Goal: Information Seeking & Learning: Check status

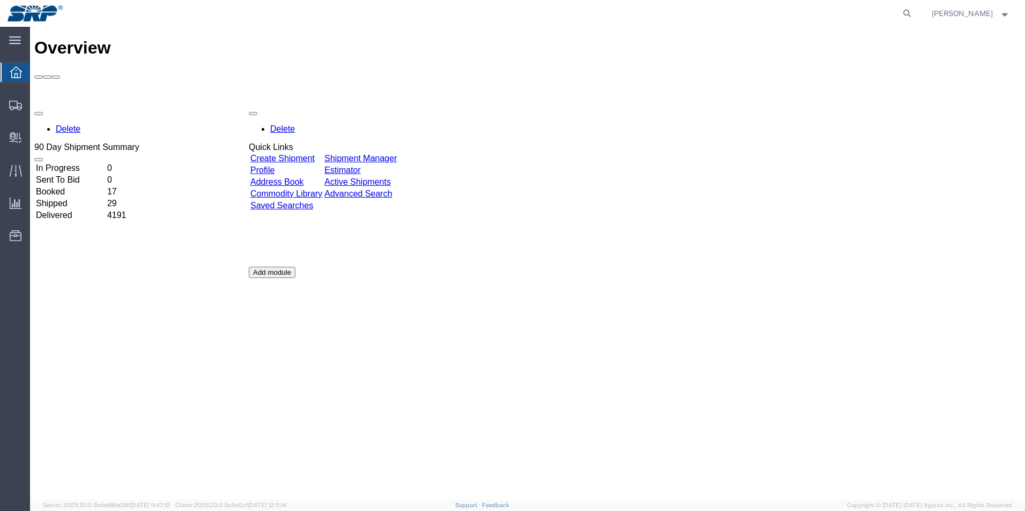
click at [66, 198] on td "Shipped" at bounding box center [70, 203] width 70 height 11
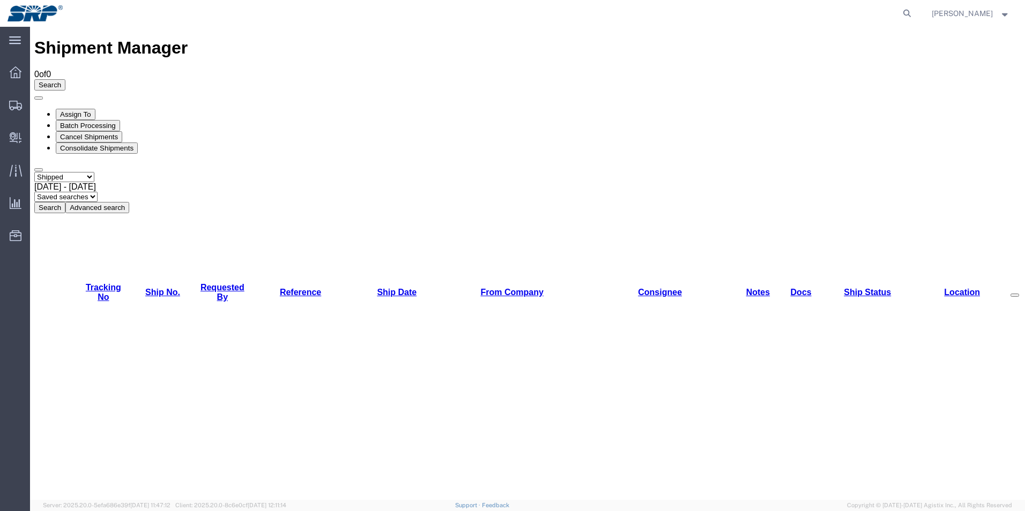
click at [65, 202] on button "Search" at bounding box center [49, 207] width 31 height 11
click at [94, 172] on select "Select status Active All Shipments Approved Booked Canceled Delivered Denied Ne…" at bounding box center [64, 177] width 60 height 10
select select "ALL"
click at [34, 172] on select "Select status Active All Shipments Approved Booked Canceled Delivered Denied Ne…" at bounding box center [64, 177] width 60 height 10
click at [65, 202] on button "Search" at bounding box center [49, 207] width 31 height 11
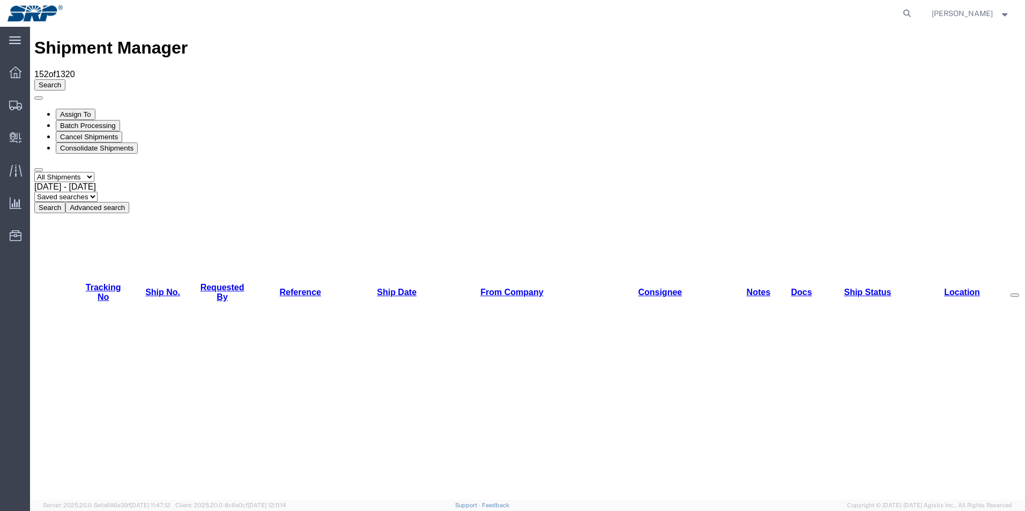
click at [377, 288] on link "Ship Date" at bounding box center [397, 292] width 40 height 9
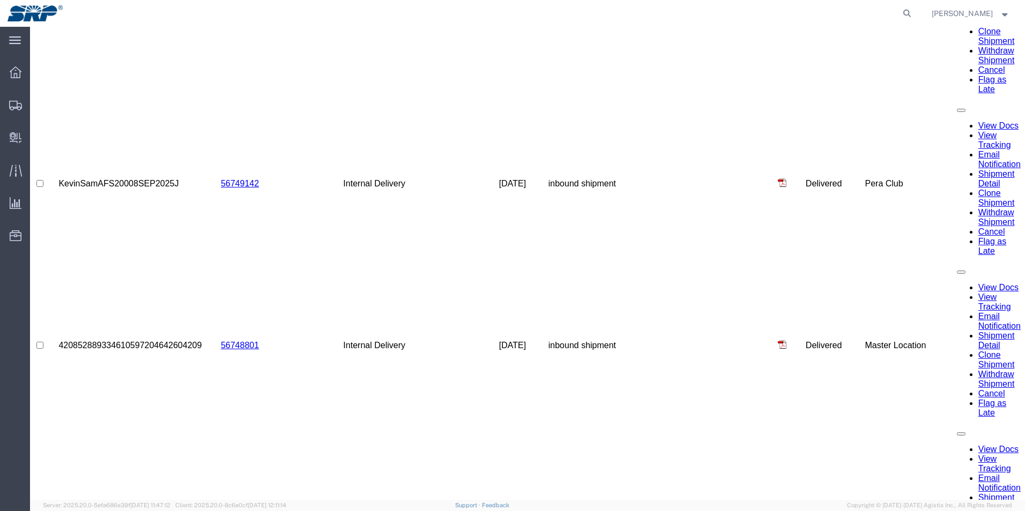
scroll to position [4224, 0]
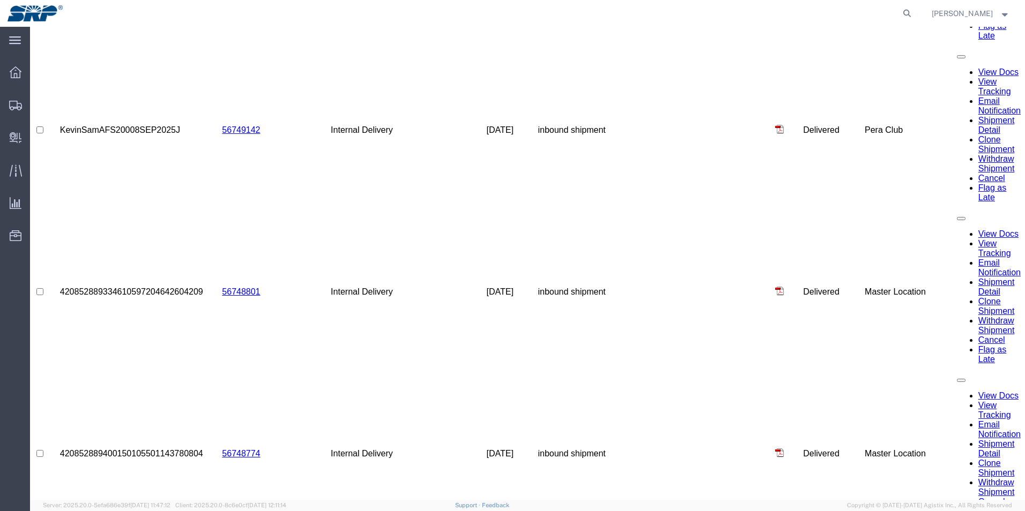
drag, startPoint x: 119, startPoint y: 105, endPoint x: 240, endPoint y: 105, distance: 121.1
drag, startPoint x: 161, startPoint y: 107, endPoint x: 205, endPoint y: 99, distance: 45.2
drag, startPoint x: 192, startPoint y: 105, endPoint x: 255, endPoint y: 107, distance: 63.3
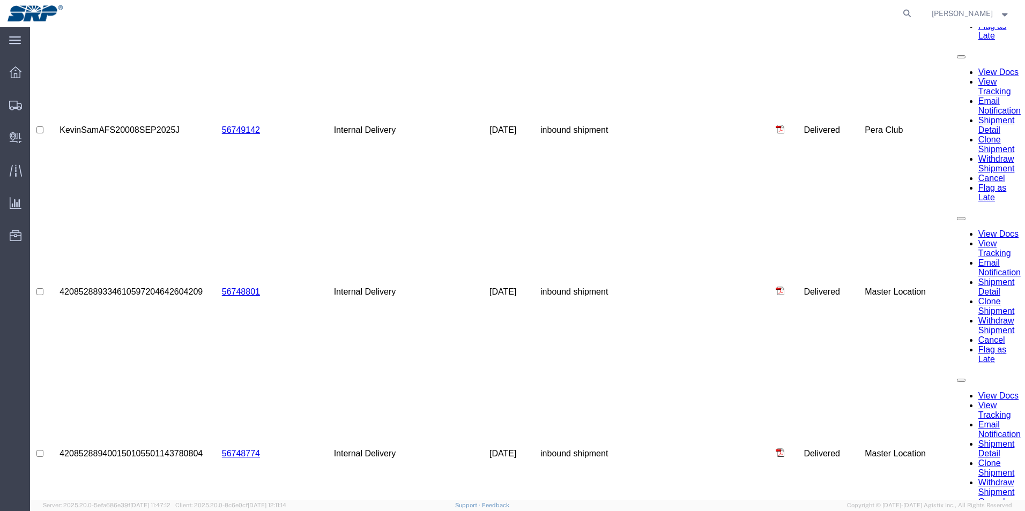
drag, startPoint x: 161, startPoint y: 103, endPoint x: 190, endPoint y: 100, distance: 29.1
drag, startPoint x: 177, startPoint y: 102, endPoint x: 204, endPoint y: 102, distance: 27.3
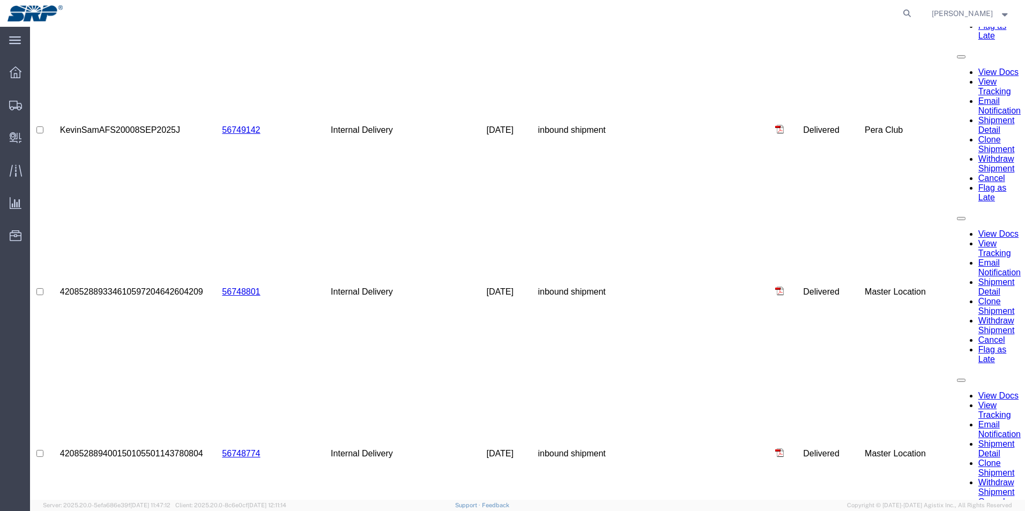
drag, startPoint x: 178, startPoint y: 104, endPoint x: 197, endPoint y: 103, distance: 19.3
drag, startPoint x: 206, startPoint y: 105, endPoint x: 248, endPoint y: 108, distance: 41.9
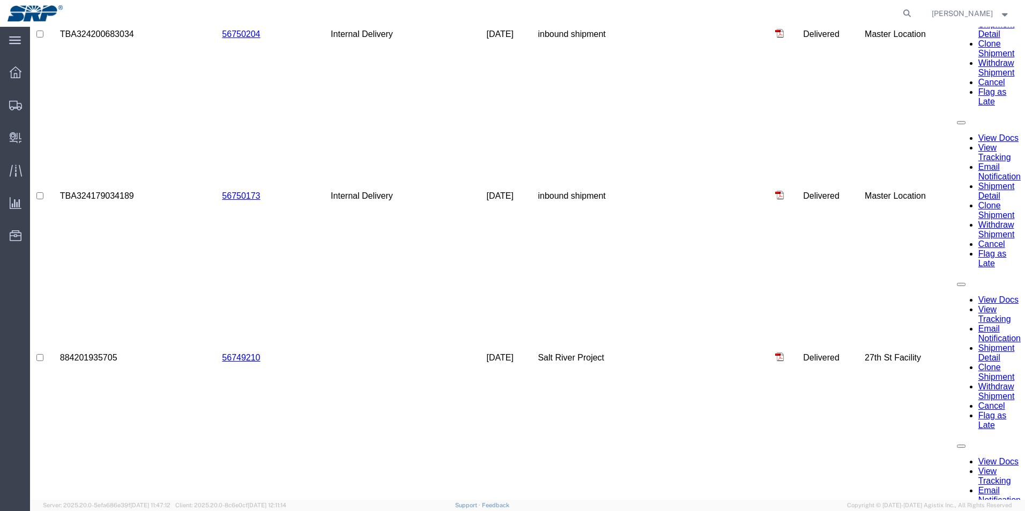
scroll to position [3528, 0]
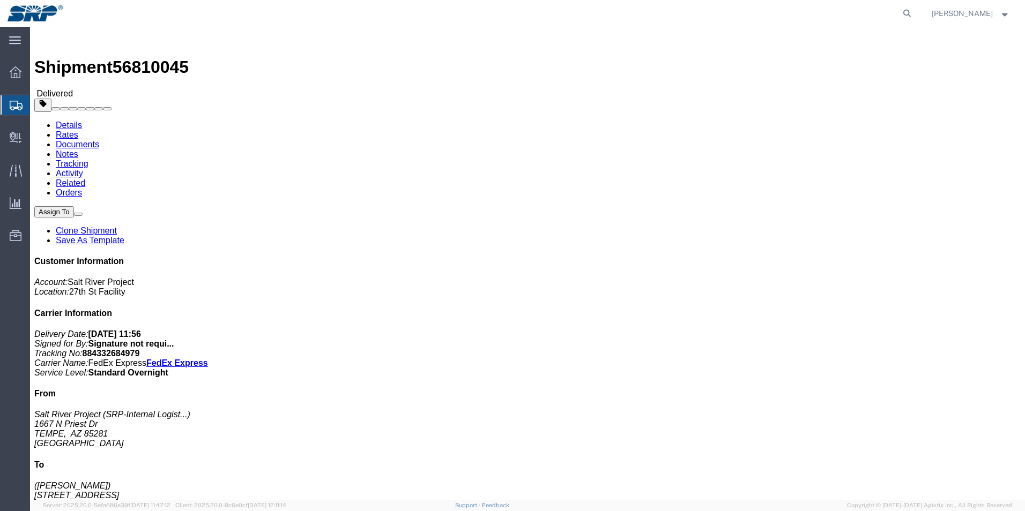
click img
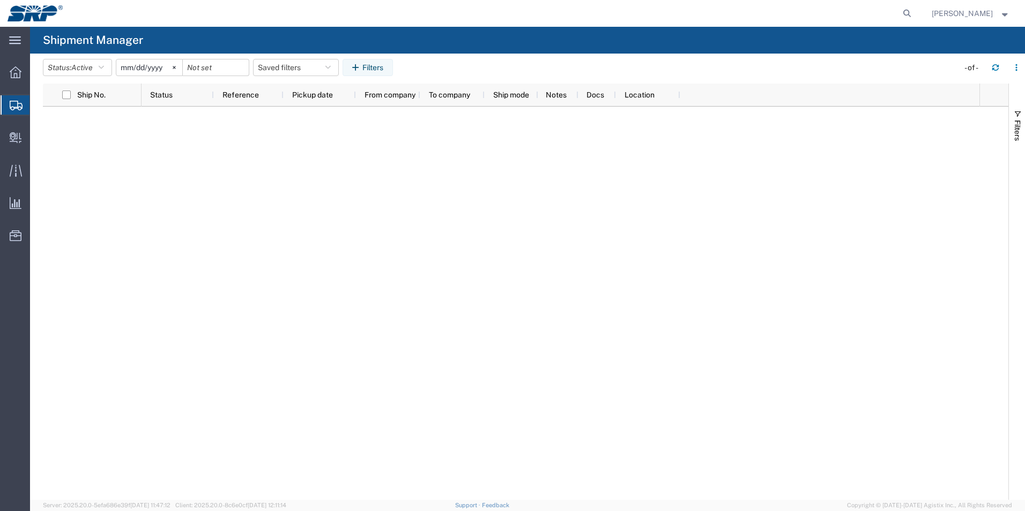
click at [162, 65] on input "[DATE]" at bounding box center [149, 67] width 66 height 16
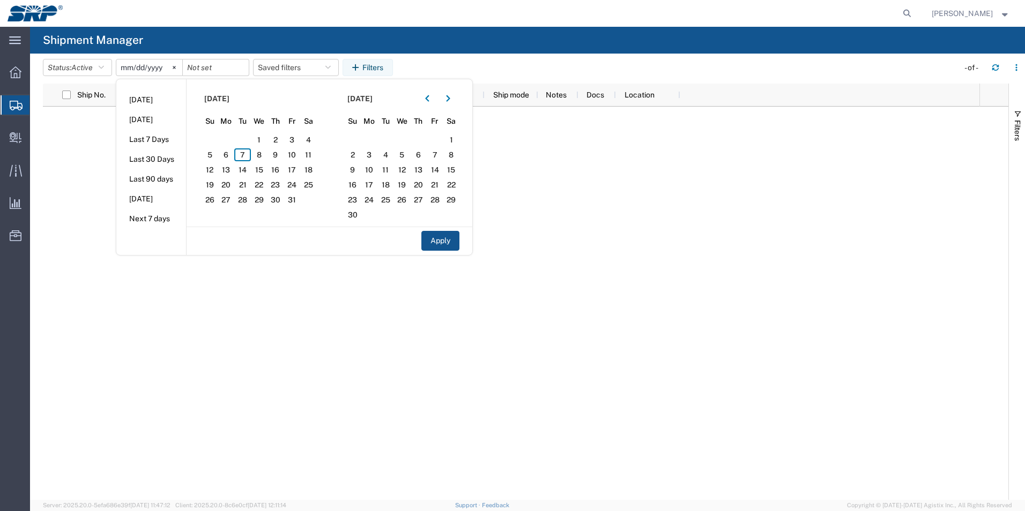
click at [162, 65] on input "[DATE]" at bounding box center [149, 67] width 66 height 16
click at [177, 65] on svg-icon at bounding box center [174, 67] width 16 height 16
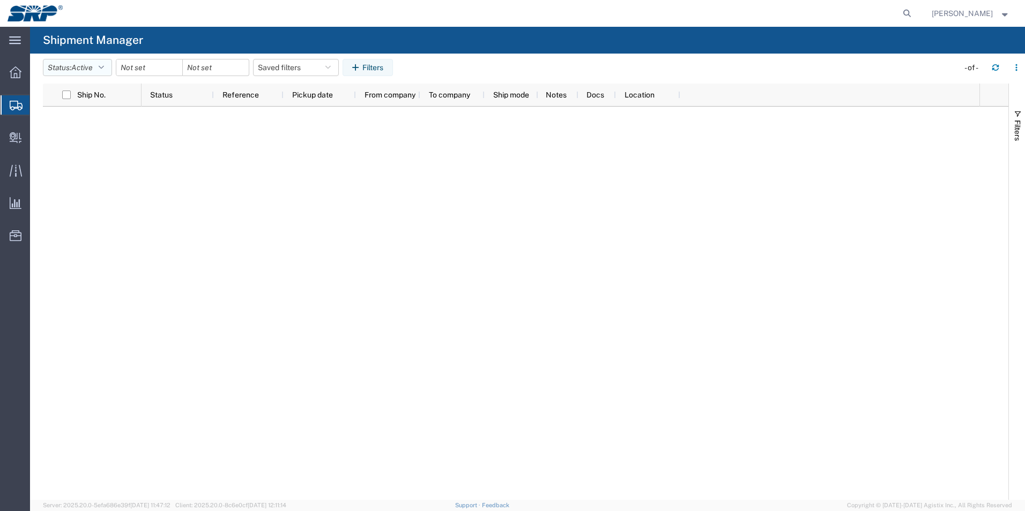
click at [104, 68] on icon "button" at bounding box center [101, 68] width 5 height 8
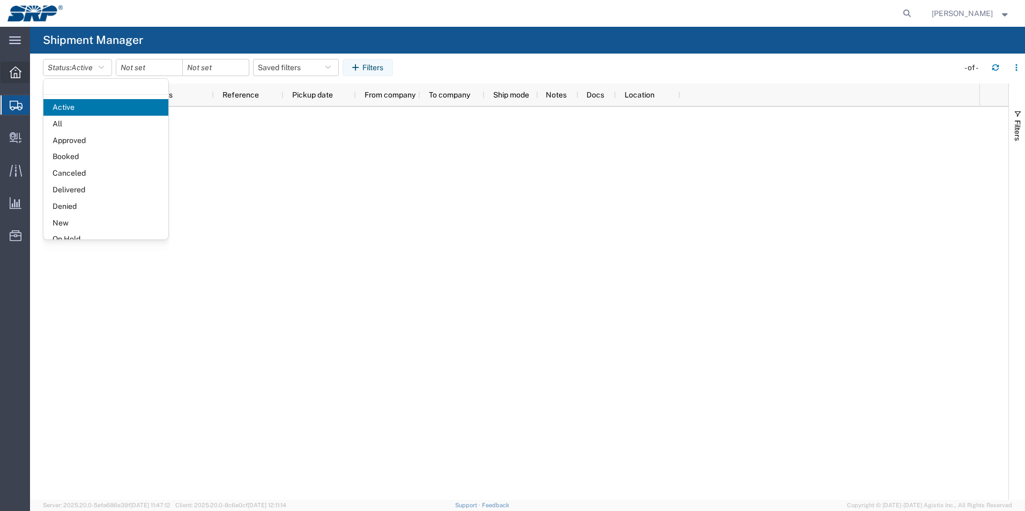
click at [9, 71] on div at bounding box center [16, 72] width 30 height 21
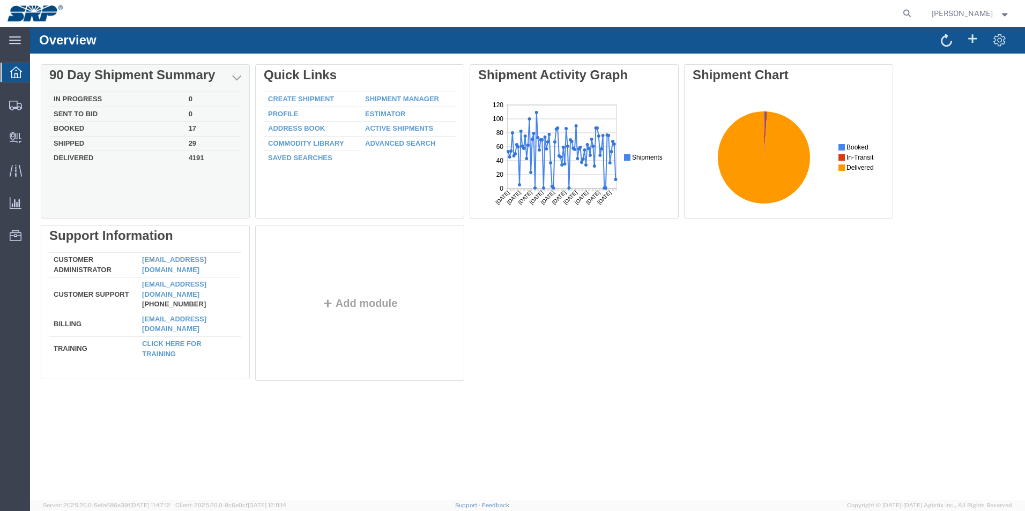
click at [79, 158] on td "Delivered" at bounding box center [116, 157] width 135 height 12
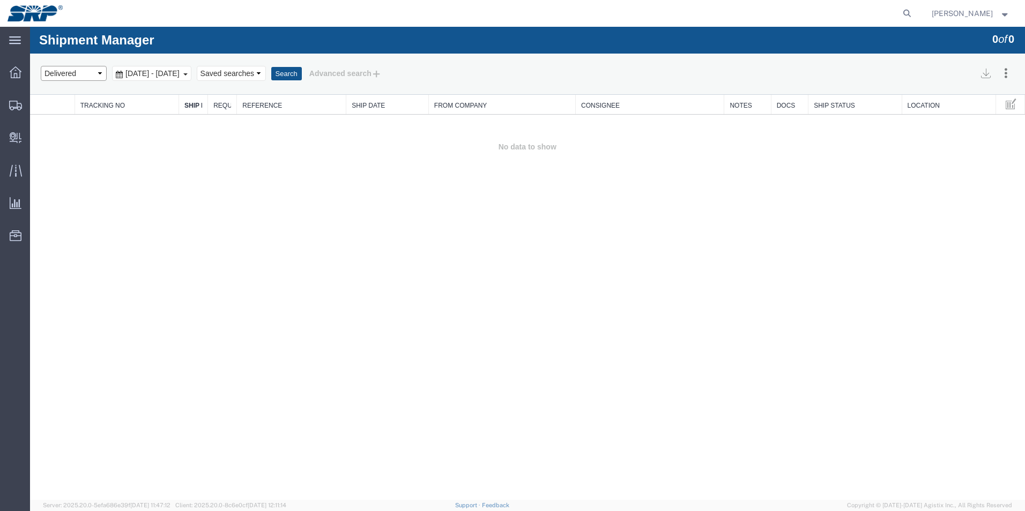
click at [99, 72] on select "Select status Active All Shipments Approved Booked Canceled Delivered Denied Ne…" at bounding box center [74, 73] width 66 height 15
select select "SHIPPED"
click at [41, 66] on select "Select status Active All Shipments Approved Booked Canceled Delivered Denied Ne…" at bounding box center [74, 73] width 66 height 15
click at [302, 74] on button "Search" at bounding box center [286, 74] width 31 height 14
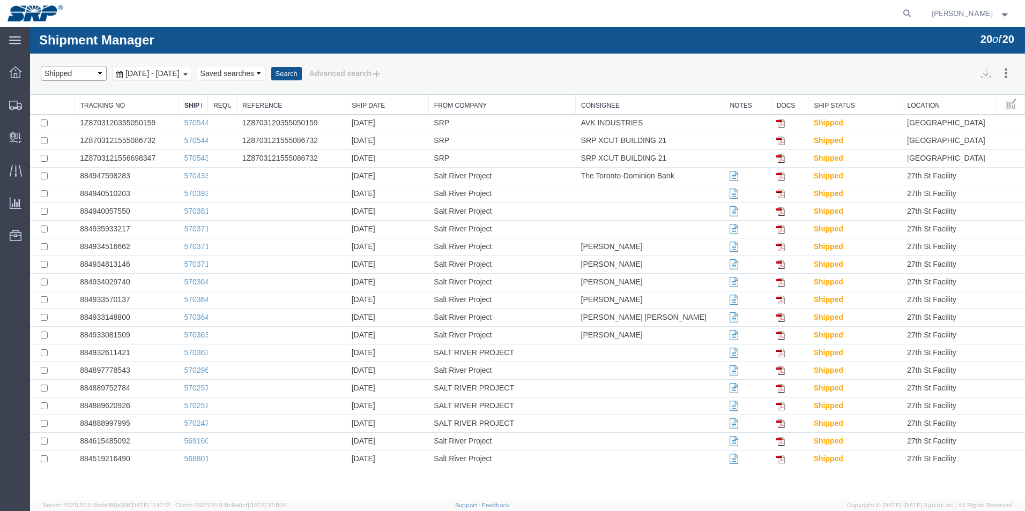
click at [100, 72] on select "Select status Active All Shipments Approved Booked Canceled Delivered Denied Ne…" at bounding box center [74, 73] width 66 height 15
select select "PENDING"
click at [41, 66] on select "Select status Active All Shipments Approved Booked Canceled Delivered Denied Ne…" at bounding box center [74, 73] width 66 height 15
click at [302, 77] on button "Search" at bounding box center [286, 74] width 31 height 14
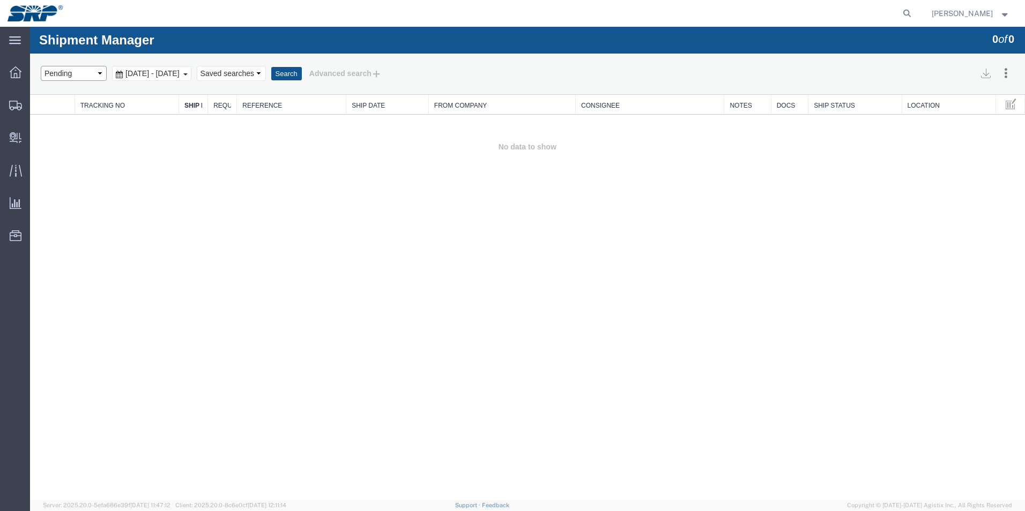
click at [97, 73] on select "Select status Active All Shipments Approved Booked Canceled Delivered Denied Ne…" at bounding box center [74, 73] width 66 height 15
select select "DELIVERED"
click at [41, 66] on select "Select status Active All Shipments Approved Booked Canceled Delivered Denied Ne…" at bounding box center [74, 73] width 66 height 15
click at [302, 76] on button "Search" at bounding box center [286, 74] width 31 height 14
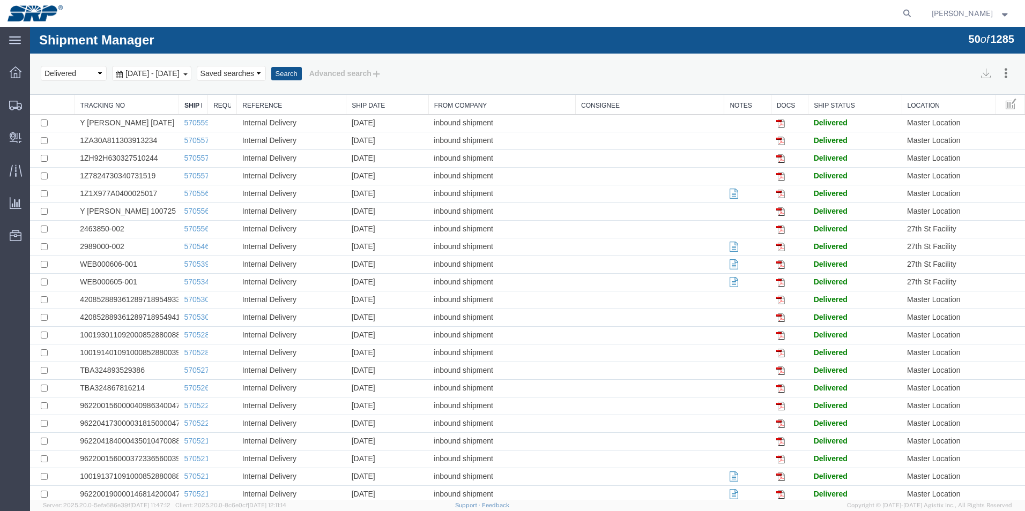
click at [373, 104] on link "Ship Date" at bounding box center [387, 105] width 71 height 9
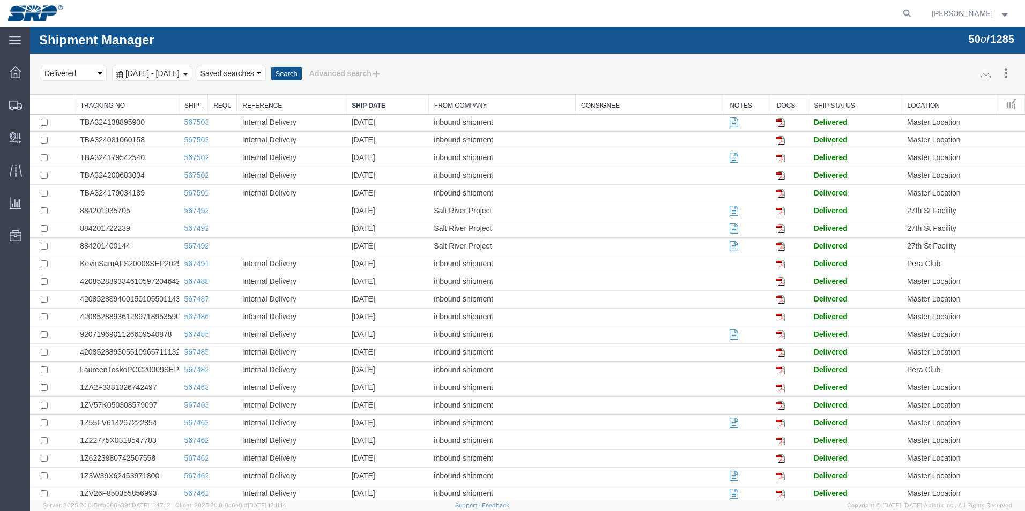
scroll to position [268, 0]
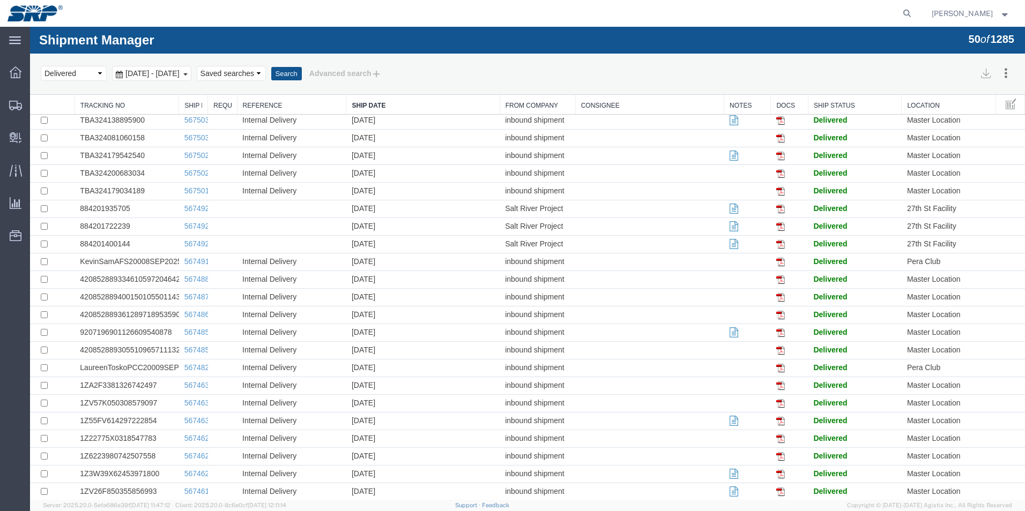
drag, startPoint x: 425, startPoint y: 104, endPoint x: 498, endPoint y: 102, distance: 72.9
click at [498, 102] on div "Tracking No Ship No. Requested By Reference Ship Date From Company Consignee No…" at bounding box center [527, 278] width 995 height 903
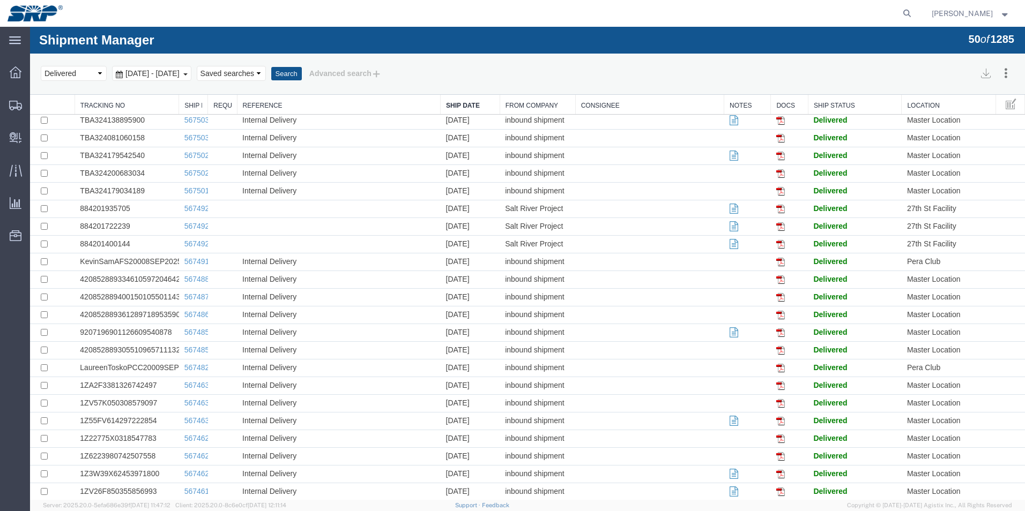
drag, startPoint x: 345, startPoint y: 104, endPoint x: 440, endPoint y: 111, distance: 96.2
click at [440, 111] on div "Tracking No Ship No. Requested By Reference Ship Date From Company Consignee No…" at bounding box center [527, 278] width 995 height 903
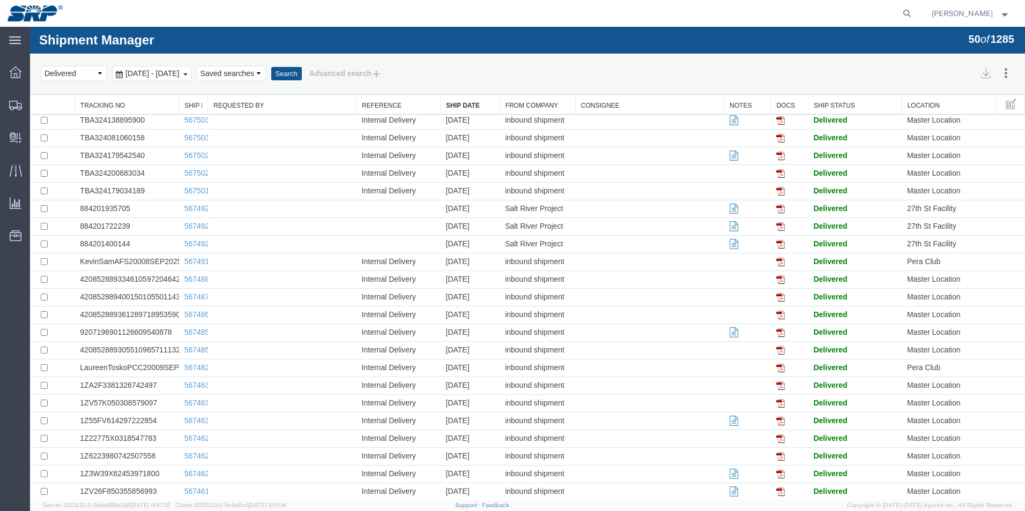
drag, startPoint x: 235, startPoint y: 105, endPoint x: 356, endPoint y: 108, distance: 121.7
click at [356, 108] on div "Tracking No Ship No. Requested By Reference Ship Date From Company Consignee No…" at bounding box center [527, 278] width 995 height 903
drag, startPoint x: 206, startPoint y: 103, endPoint x: 318, endPoint y: 101, distance: 111.5
click at [318, 101] on div "Tracking No Ship No. Requested By Reference Ship Date From Company Consignee No…" at bounding box center [527, 278] width 995 height 903
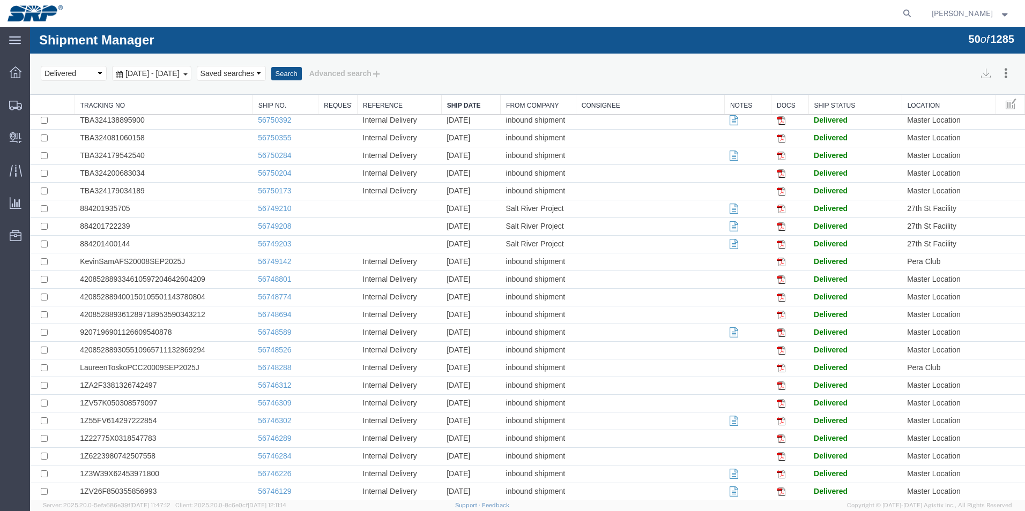
drag, startPoint x: 178, startPoint y: 103, endPoint x: 253, endPoint y: 113, distance: 75.1
click at [253, 113] on div "Tracking No Ship No. Requested By Reference Ship Date From Company Consignee No…" at bounding box center [527, 278] width 995 height 903
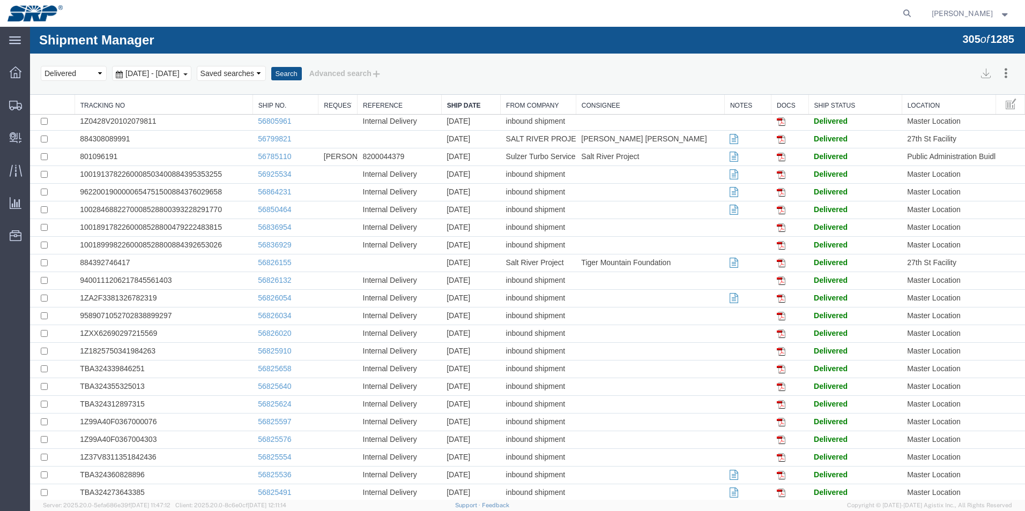
scroll to position [4439, 0]
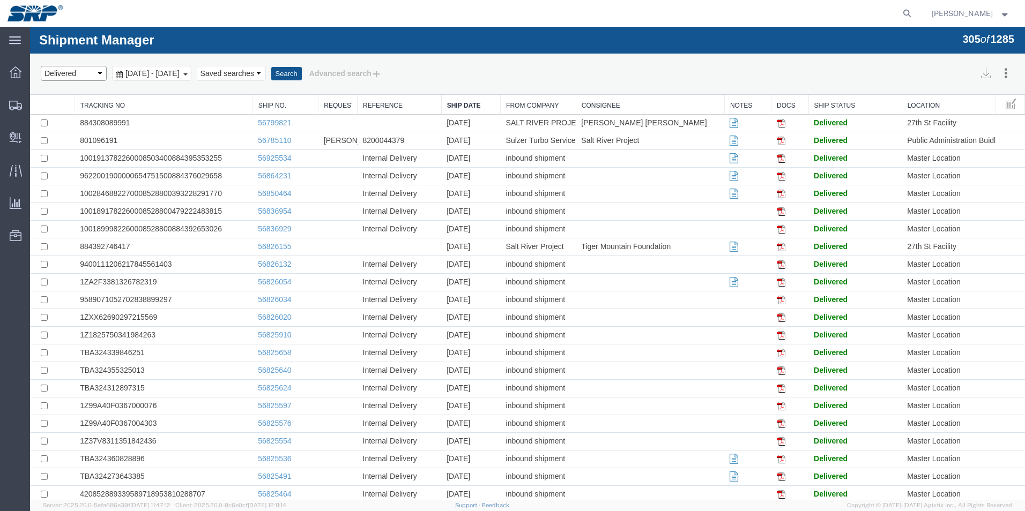
click at [102, 72] on select "Select status Active All Shipments Approved Booked Canceled Delivered Denied Ne…" at bounding box center [74, 73] width 66 height 15
select select "RECENTACTIVE"
click at [41, 66] on select "Select status Active All Shipments Approved Booked Canceled Delivered Denied Ne…" at bounding box center [74, 73] width 66 height 15
click at [302, 73] on button "Search" at bounding box center [286, 74] width 31 height 14
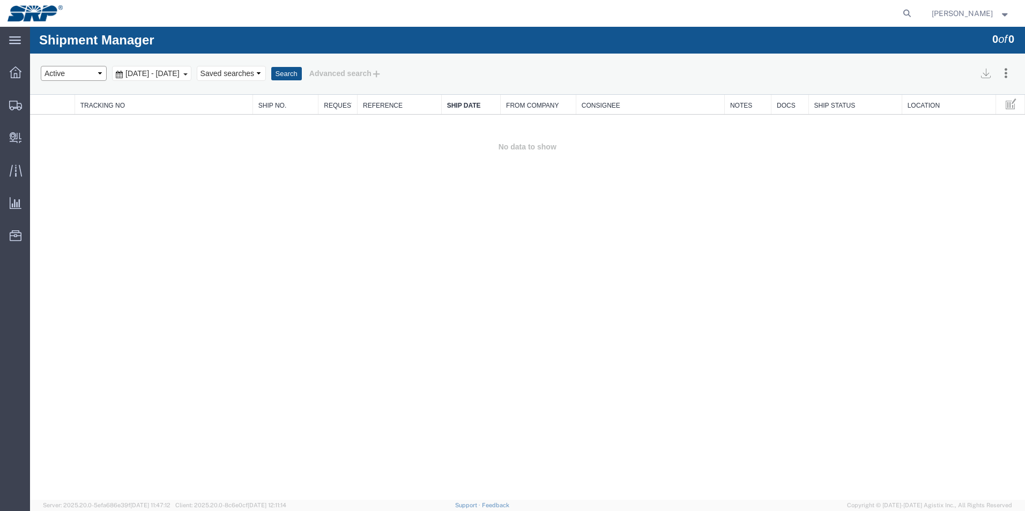
click at [103, 74] on select "Select status Active All Shipments Approved Booked Canceled Delivered Denied Ne…" at bounding box center [74, 73] width 66 height 15
select select "ALL"
click at [41, 66] on select "Select status Active All Shipments Approved Booked Canceled Delivered Denied Ne…" at bounding box center [74, 73] width 66 height 15
click at [302, 73] on button "Search" at bounding box center [286, 74] width 31 height 14
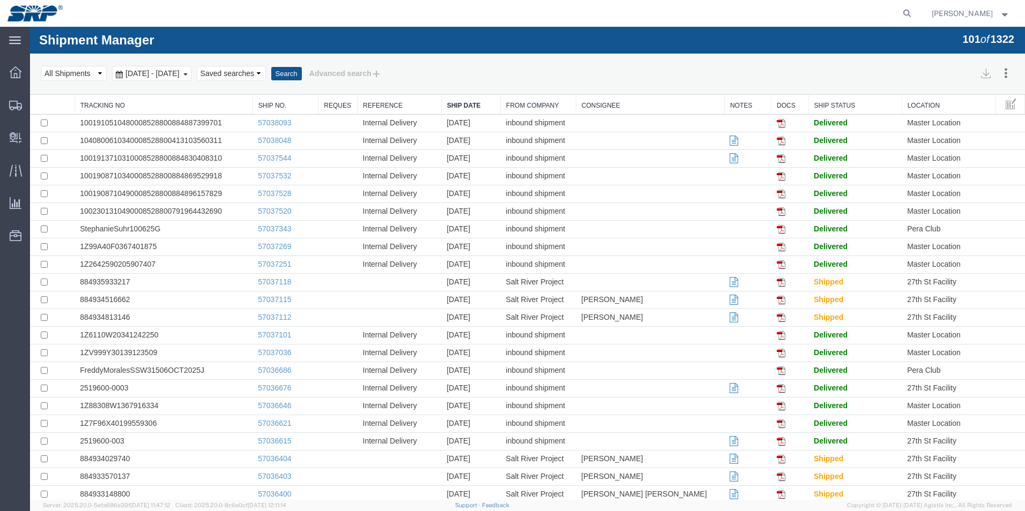
scroll to position [1411, 0]
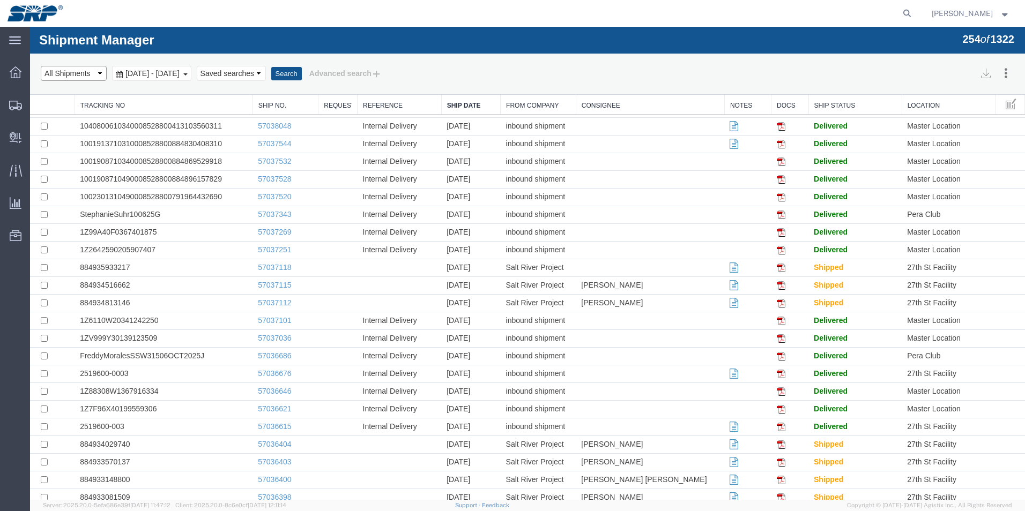
click at [101, 73] on select "Select status Active All Shipments Approved Booked Canceled Delivered Denied Ne…" at bounding box center [74, 73] width 66 height 15
select select "BOOKED"
click at [41, 66] on select "Select status Active All Shipments Approved Booked Canceled Delivered Denied Ne…" at bounding box center [74, 73] width 66 height 15
click at [302, 74] on button "Search" at bounding box center [286, 74] width 31 height 14
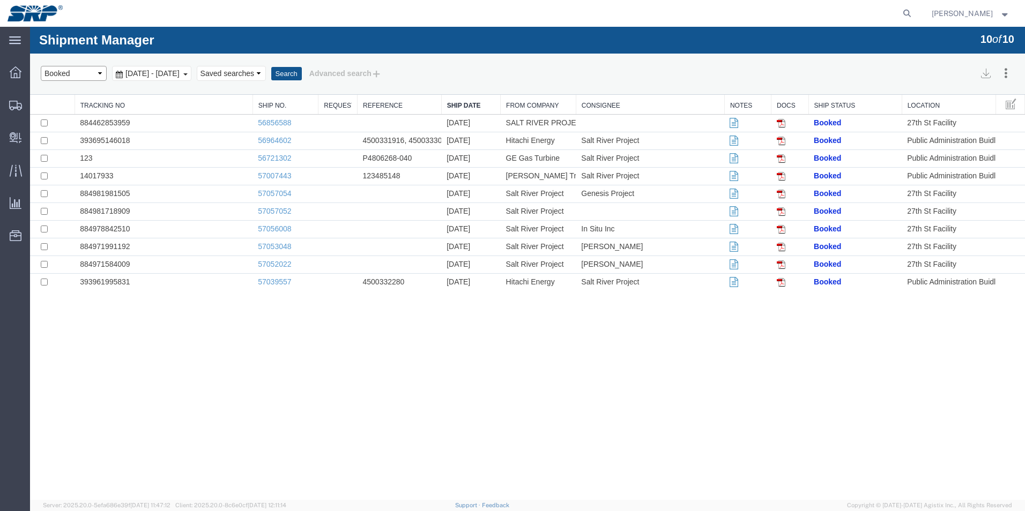
click at [100, 76] on select "Select status Active All Shipments Approved Booked Canceled Delivered Denied Ne…" at bounding box center [74, 73] width 66 height 15
click at [151, 88] on div "Search Assign To Batch Processing Cancel Shipments Consolidate Shipments Select…" at bounding box center [527, 74] width 995 height 41
click at [37, 103] on span "Shipments" at bounding box center [33, 104] width 8 height 21
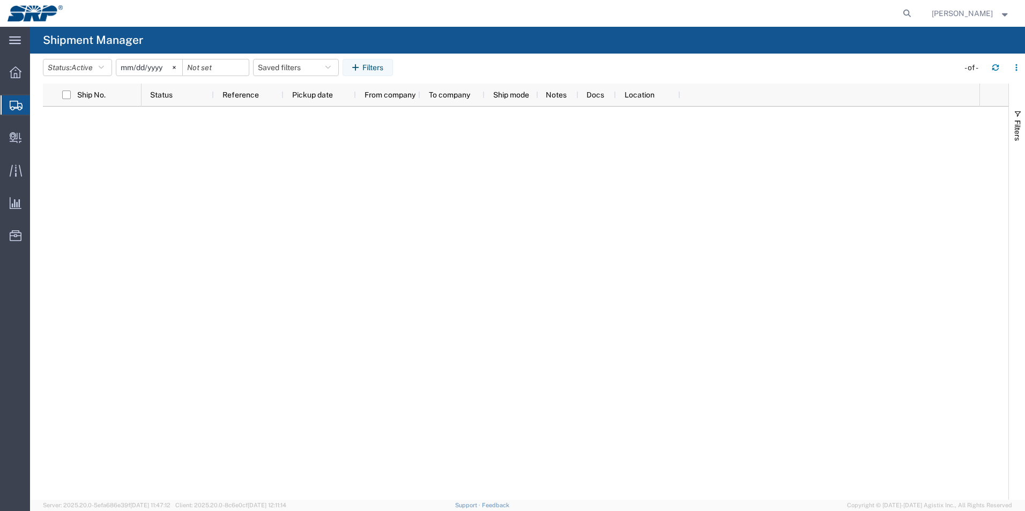
click at [167, 69] on input "[DATE]" at bounding box center [149, 67] width 66 height 16
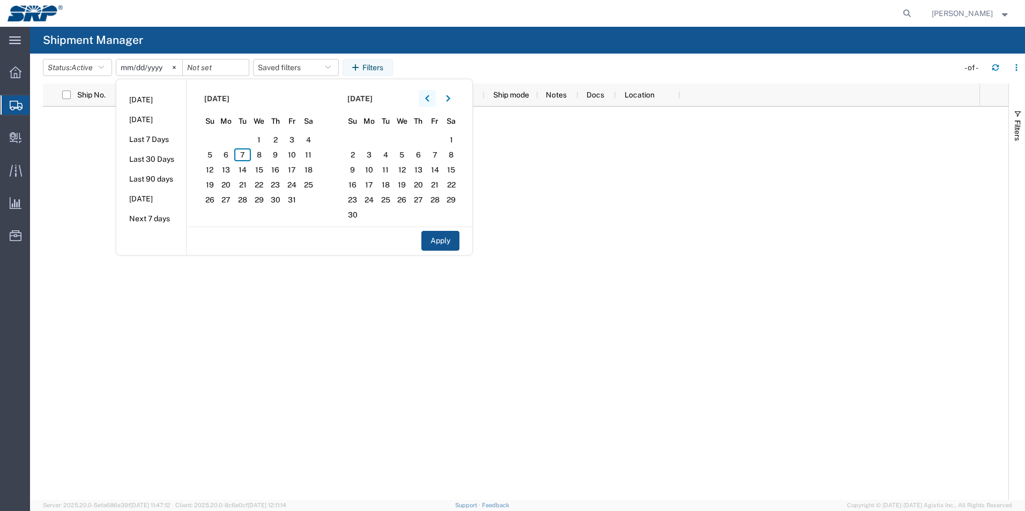
click at [429, 97] on icon "button" at bounding box center [427, 98] width 4 height 6
click at [294, 155] on span "12" at bounding box center [291, 154] width 17 height 13
click at [294, 154] on span "12" at bounding box center [291, 154] width 17 height 13
click at [155, 161] on li "Last 30 Days" at bounding box center [151, 160] width 70 height 20
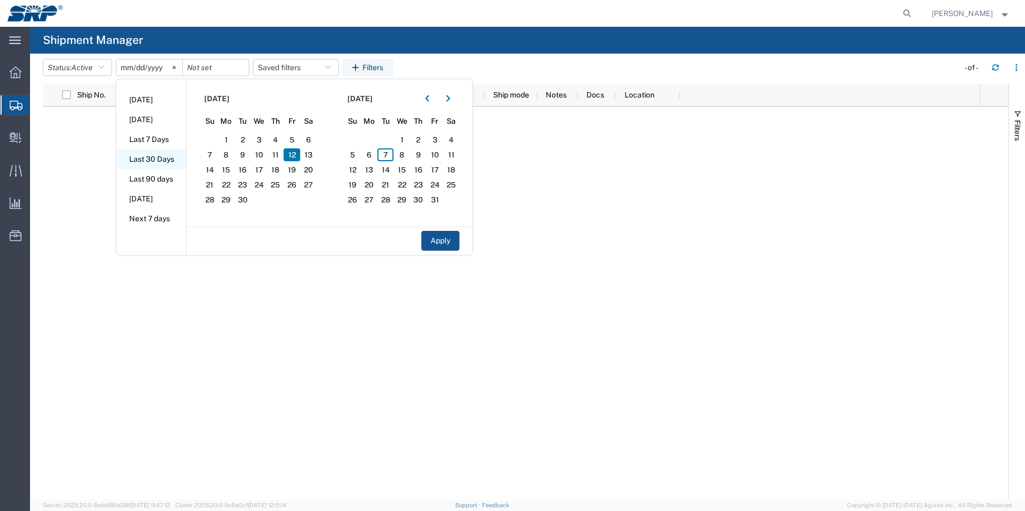
type input "[DATE]"
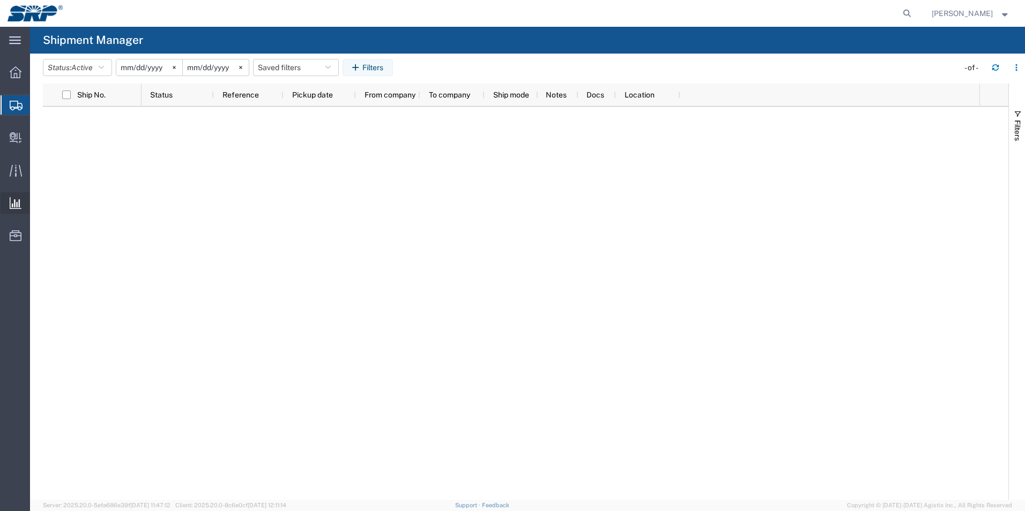
click at [37, 203] on span "Analytics" at bounding box center [33, 202] width 8 height 21
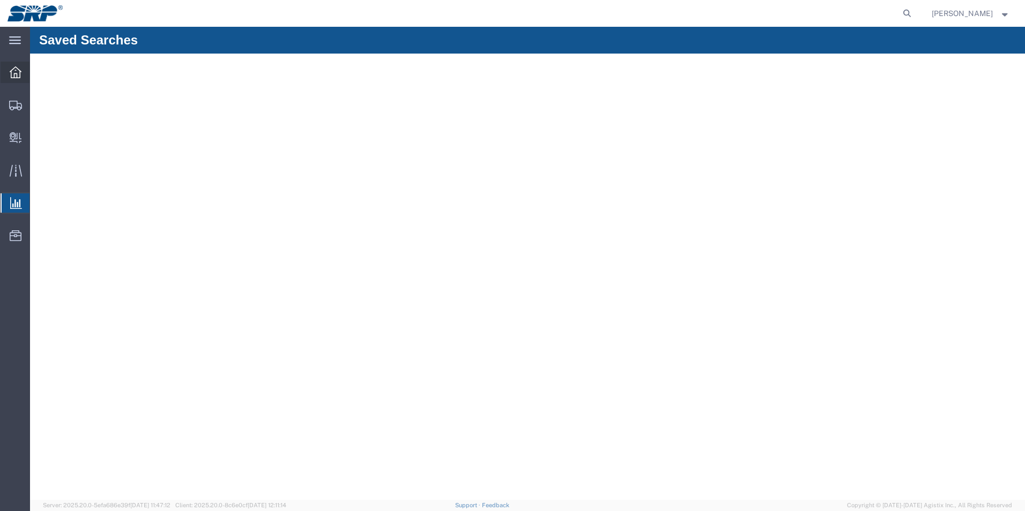
click at [18, 76] on icon at bounding box center [16, 72] width 12 height 12
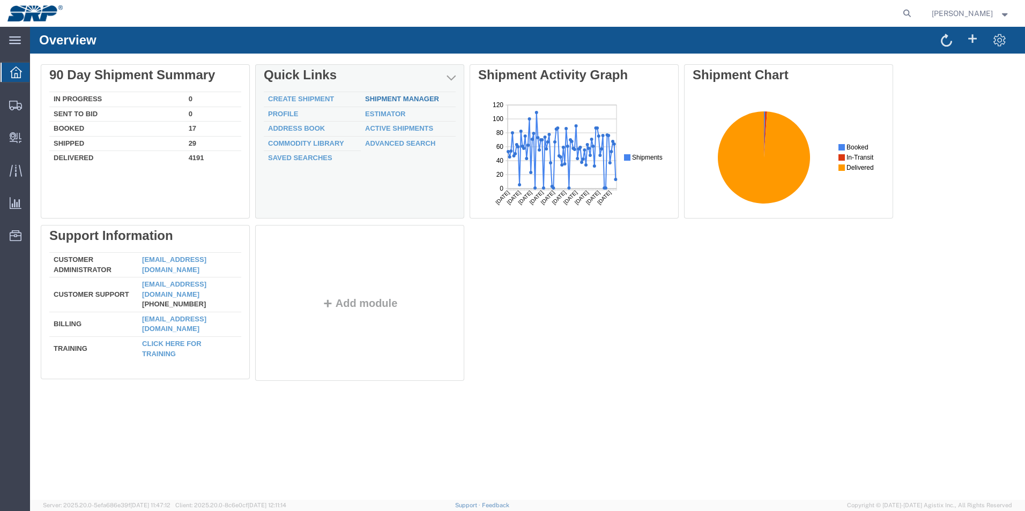
click at [423, 99] on link "Shipment Manager" at bounding box center [402, 99] width 74 height 8
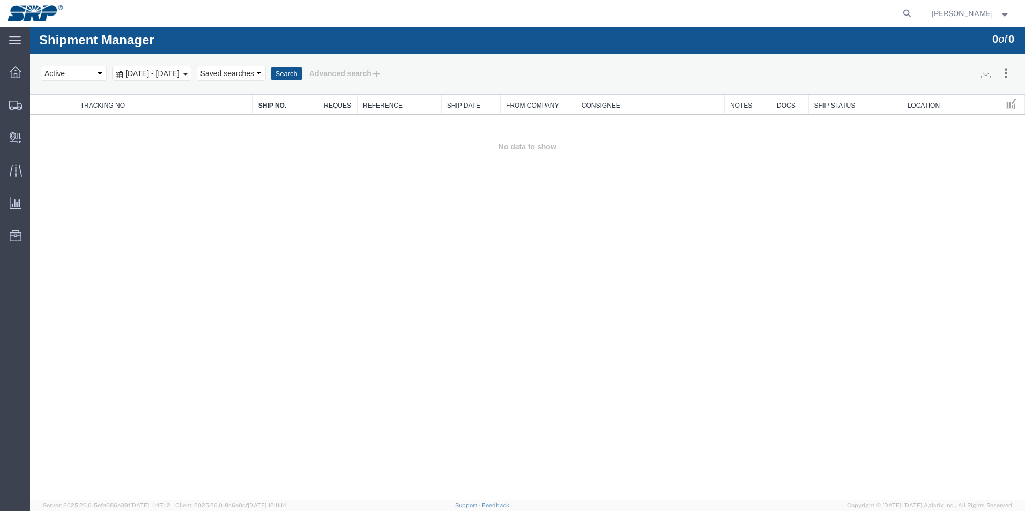
click at [101, 73] on select "Select status Active All Shipments Approved Booked Canceled Delivered Denied Ne…" at bounding box center [74, 73] width 66 height 15
select select "APPROVED"
click at [41, 66] on select "Select status Active All Shipments Approved Booked Canceled Delivered Denied Ne…" at bounding box center [74, 73] width 66 height 15
click at [302, 75] on button "Search" at bounding box center [286, 74] width 31 height 14
click at [98, 74] on select "Select status Active All Shipments Approved Booked Canceled Delivered Denied Ne…" at bounding box center [74, 73] width 66 height 15
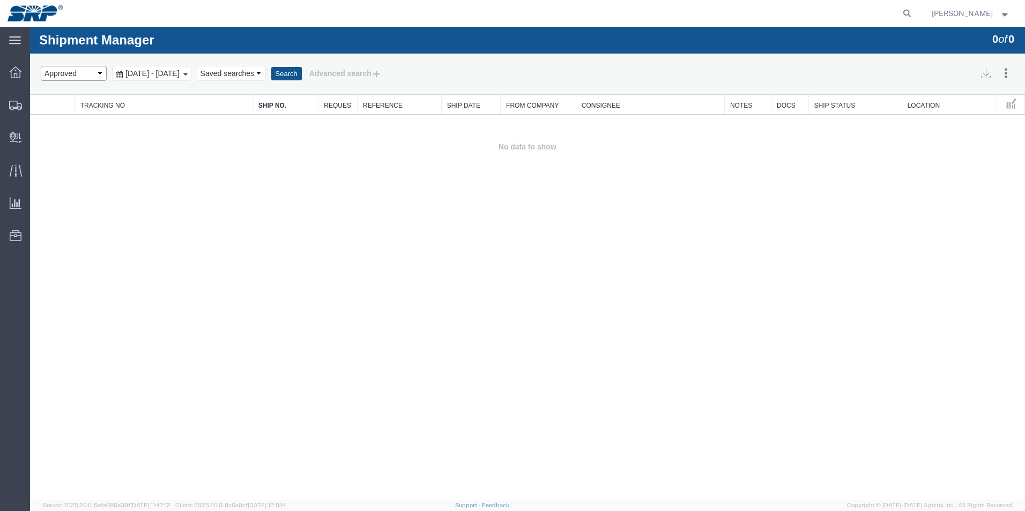
select select "BOOKED"
click at [41, 66] on select "Select status Active All Shipments Approved Booked Canceled Delivered Denied Ne…" at bounding box center [74, 73] width 66 height 15
click at [302, 77] on button "Search" at bounding box center [286, 74] width 31 height 14
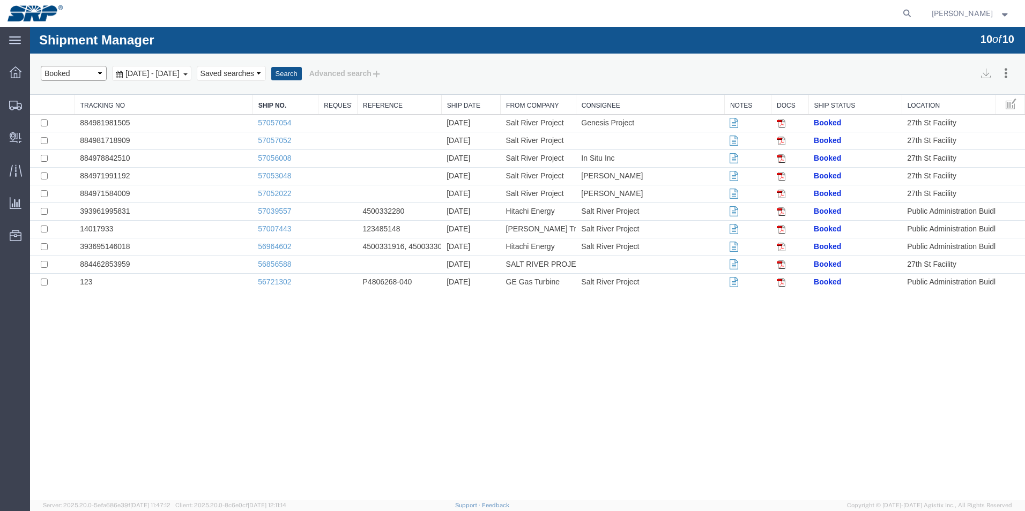
click at [99, 74] on select "Select status Active All Shipments Approved Booked Canceled Delivered Denied Ne…" at bounding box center [74, 73] width 66 height 15
select select "CANCELED"
click at [41, 66] on select "Select status Active All Shipments Approved Booked Canceled Delivered Denied Ne…" at bounding box center [74, 73] width 66 height 15
click at [302, 76] on button "Search" at bounding box center [286, 74] width 31 height 14
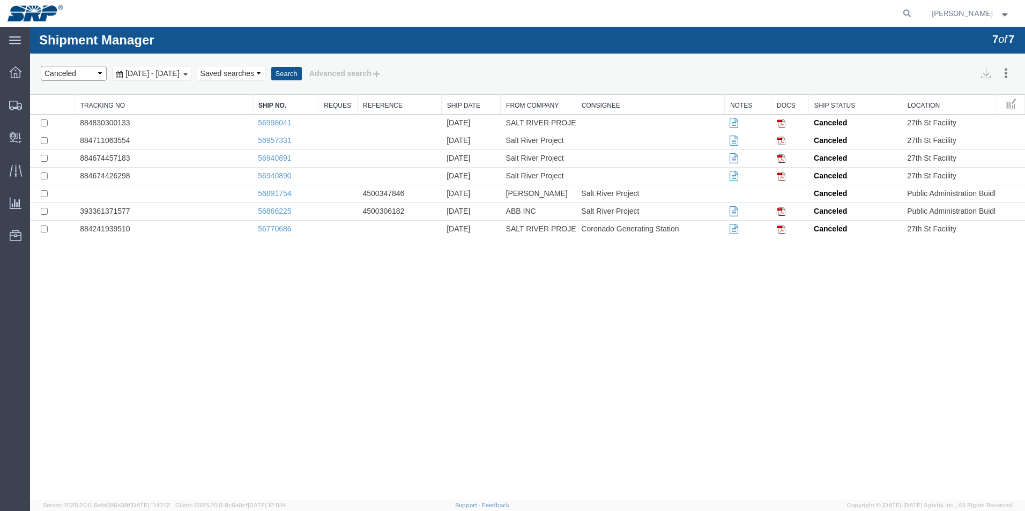
click at [98, 69] on select "Select status Active All Shipments Approved Booked Canceled Delivered Denied Ne…" at bounding box center [74, 73] width 66 height 15
select select "DENIED"
click at [41, 66] on select "Select status Active All Shipments Approved Booked Canceled Delivered Denied Ne…" at bounding box center [74, 73] width 66 height 15
click at [302, 69] on button "Search" at bounding box center [286, 74] width 31 height 14
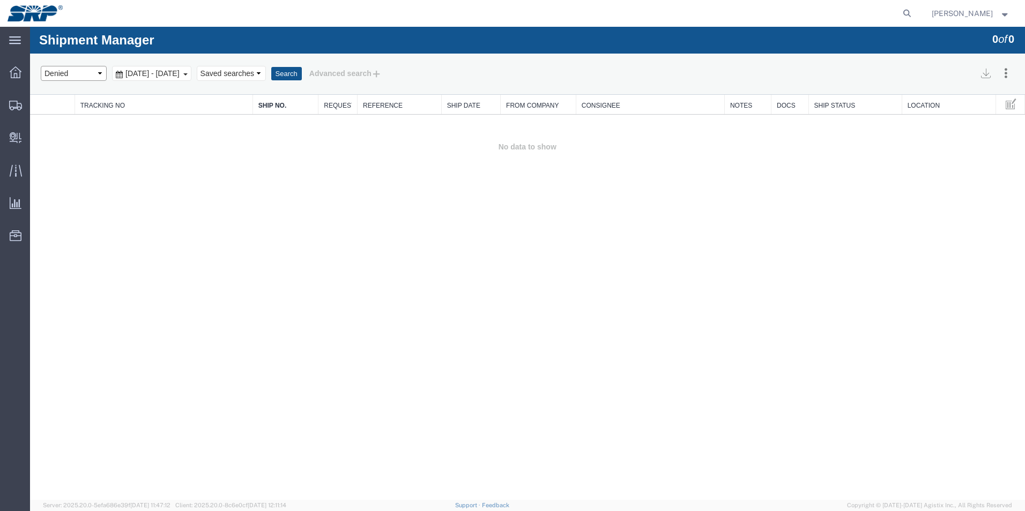
click at [95, 73] on select "Select status Active All Shipments Approved Booked Canceled Delivered Denied Ne…" at bounding box center [74, 73] width 66 height 15
select select "NEW"
click at [41, 66] on select "Select status Active All Shipments Approved Booked Canceled Delivered Denied Ne…" at bounding box center [74, 73] width 66 height 15
click at [302, 72] on button "Search" at bounding box center [286, 74] width 31 height 14
click at [92, 73] on select "Select status Active All Shipments Approved Booked Canceled Delivered Denied Ne…" at bounding box center [74, 73] width 66 height 15
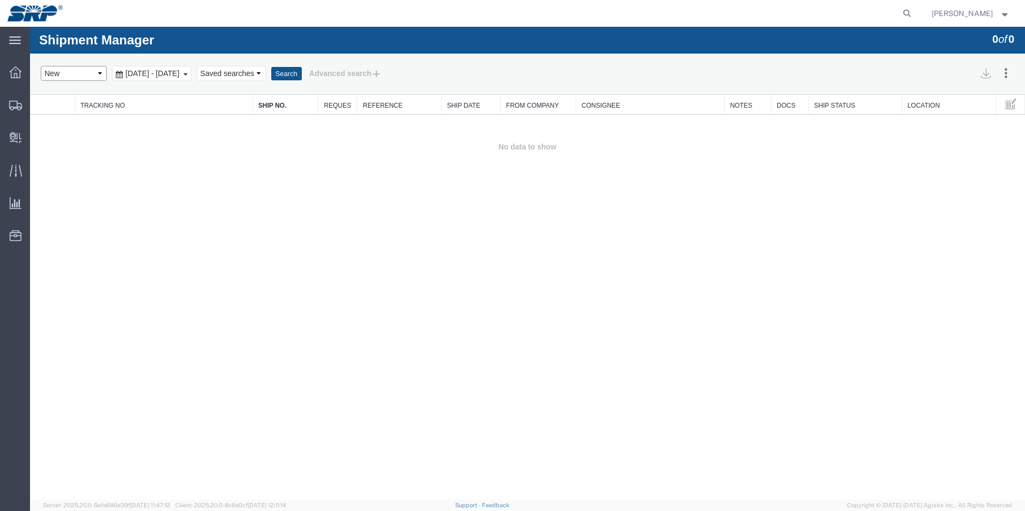
select select "CANCELED"
click at [41, 66] on select "Select status Active All Shipments Approved Booked Canceled Delivered Denied Ne…" at bounding box center [74, 73] width 66 height 15
click at [302, 70] on button "Search" at bounding box center [286, 74] width 31 height 14
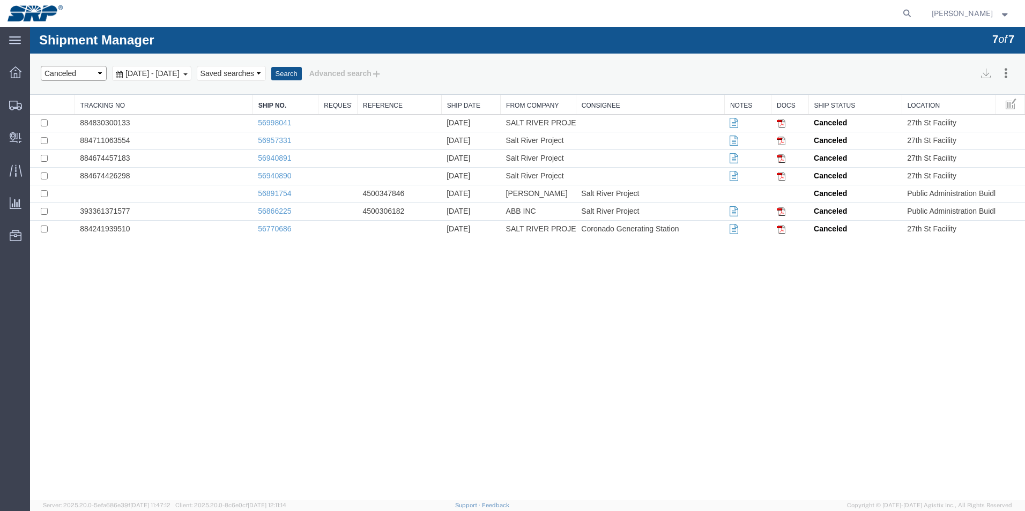
click at [101, 72] on select "Select status Active All Shipments Approved Booked Canceled Delivered Denied Ne…" at bounding box center [74, 73] width 66 height 15
select select "SHIPPED"
click at [41, 66] on select "Select status Active All Shipments Approved Booked Canceled Delivered Denied Ne…" at bounding box center [74, 73] width 66 height 15
click at [302, 70] on button "Search" at bounding box center [286, 74] width 31 height 14
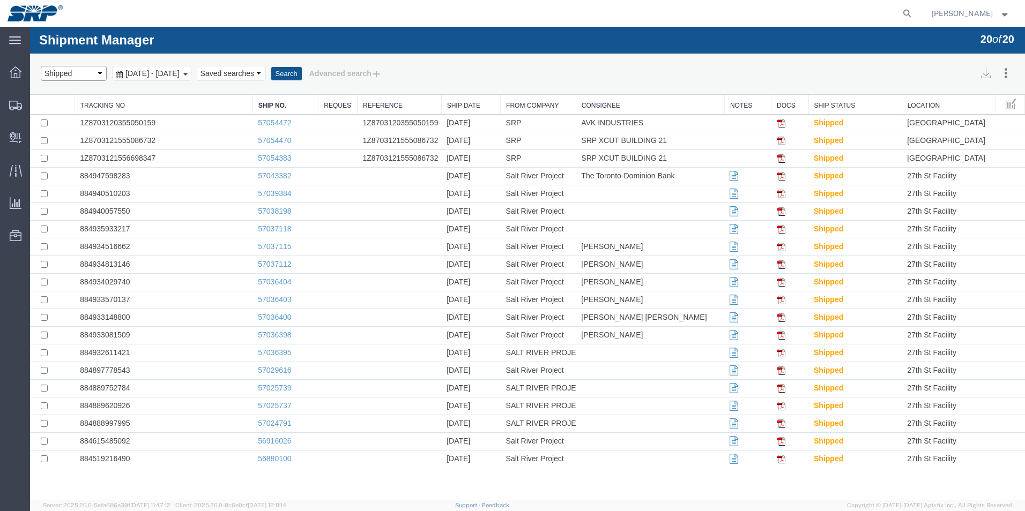
click at [100, 76] on select "Select status Active All Shipments Approved Booked Canceled Delivered Denied Ne…" at bounding box center [74, 73] width 66 height 15
select select "RETURNED"
click at [41, 66] on select "Select status Active All Shipments Approved Booked Canceled Delivered Denied Ne…" at bounding box center [74, 73] width 66 height 15
click at [302, 75] on button "Search" at bounding box center [286, 74] width 31 height 14
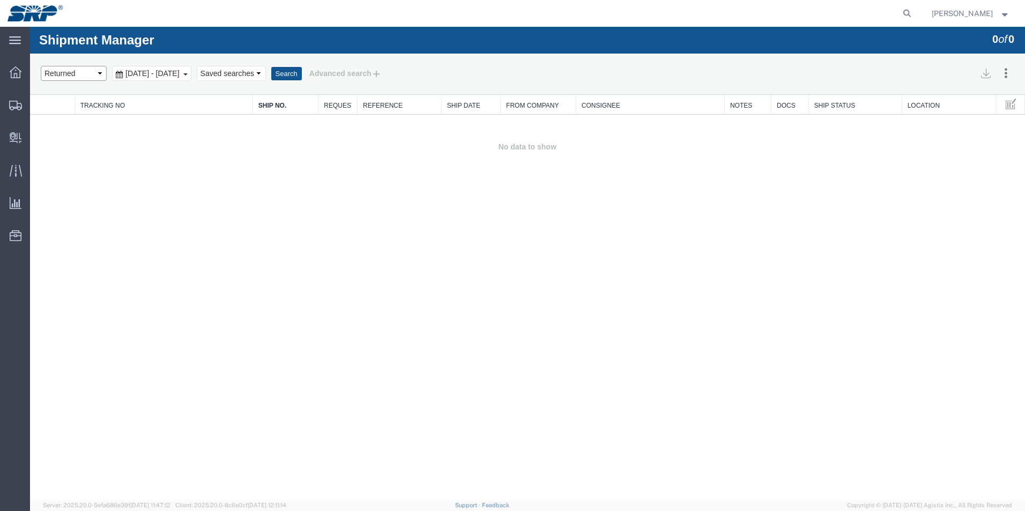
click at [99, 69] on select "Select status Active All Shipments Approved Booked Canceled Delivered Denied Ne…" at bounding box center [74, 73] width 66 height 15
select select "PENDING"
click at [41, 66] on select "Select status Active All Shipments Approved Booked Canceled Delivered Denied Ne…" at bounding box center [74, 73] width 66 height 15
click at [302, 73] on button "Search" at bounding box center [286, 74] width 31 height 14
click at [99, 77] on select "Select status Active All Shipments Approved Booked Canceled Delivered Denied Ne…" at bounding box center [74, 73] width 66 height 15
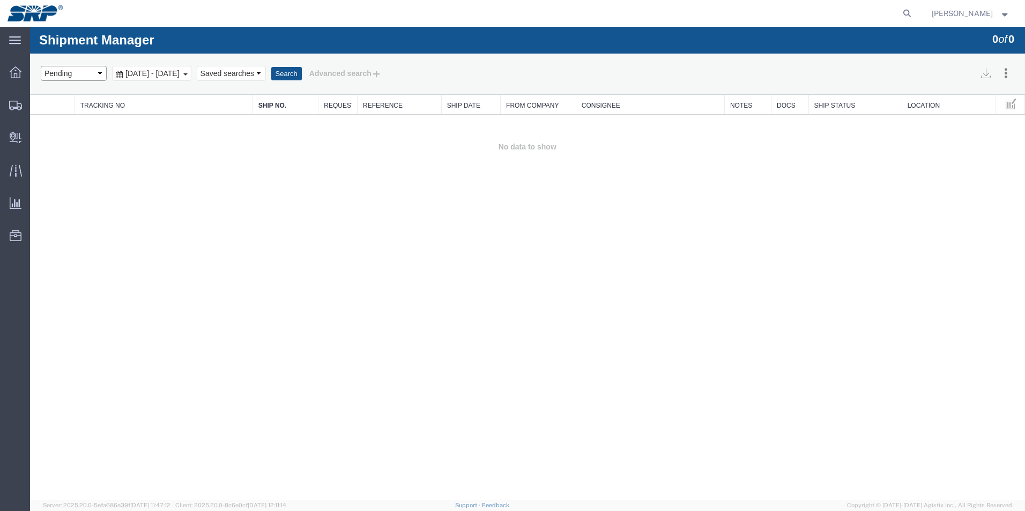
select select "PARTIALDELIVERY"
click at [41, 66] on select "Select status Active All Shipments Approved Booked Canceled Delivered Denied Ne…" at bounding box center [74, 73] width 66 height 15
click at [302, 74] on button "Search" at bounding box center [286, 74] width 31 height 14
click at [100, 72] on select "Select status Active All Shipments Approved Booked Canceled Delivered Denied Ne…" at bounding box center [74, 73] width 66 height 15
select select "ONHOLD"
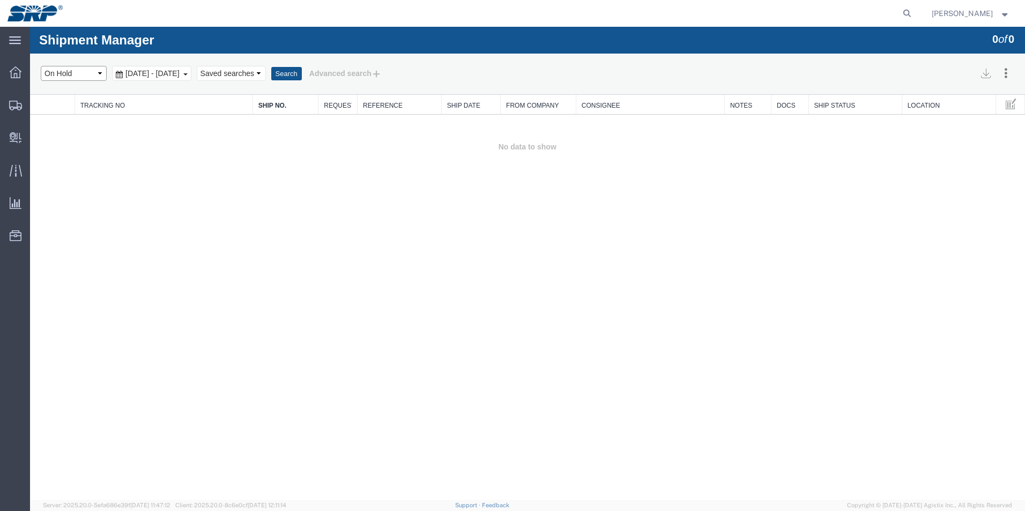
click at [41, 66] on select "Select status Active All Shipments Approved Booked Canceled Delivered Denied Ne…" at bounding box center [74, 73] width 66 height 15
click at [302, 74] on button "Search" at bounding box center [286, 74] width 31 height 14
click at [98, 74] on select "Select status Active All Shipments Approved Booked Canceled Delivered Denied Ne…" at bounding box center [74, 73] width 66 height 15
select select "NEW"
click at [41, 66] on select "Select status Active All Shipments Approved Booked Canceled Delivered Denied Ne…" at bounding box center [74, 73] width 66 height 15
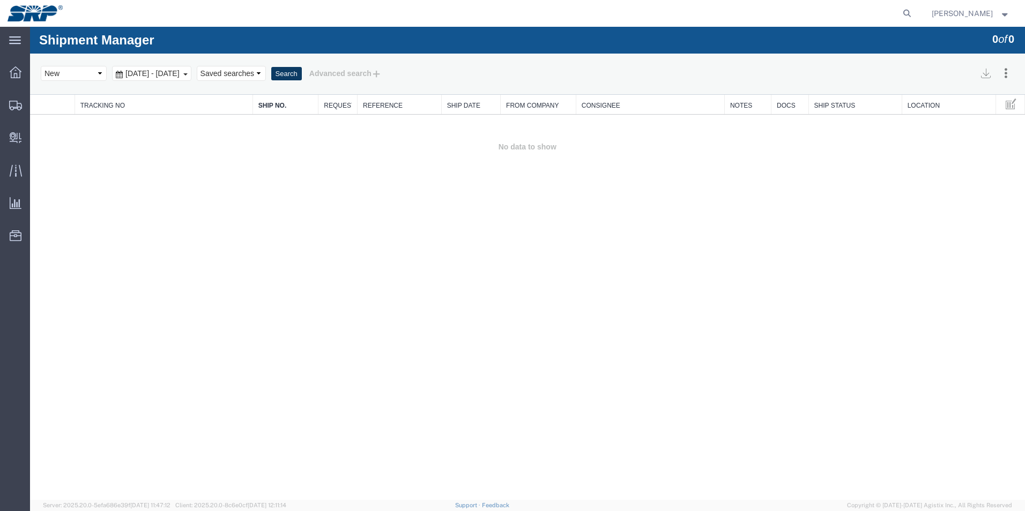
click at [302, 71] on button "Search" at bounding box center [286, 74] width 31 height 14
click at [98, 73] on select "Select status Active All Shipments Approved Booked Canceled Delivered Denied Ne…" at bounding box center [74, 73] width 66 height 15
select select "DENIED"
click at [41, 66] on select "Select status Active All Shipments Approved Booked Canceled Delivered Denied Ne…" at bounding box center [74, 73] width 66 height 15
click at [302, 77] on button "Search" at bounding box center [286, 74] width 31 height 14
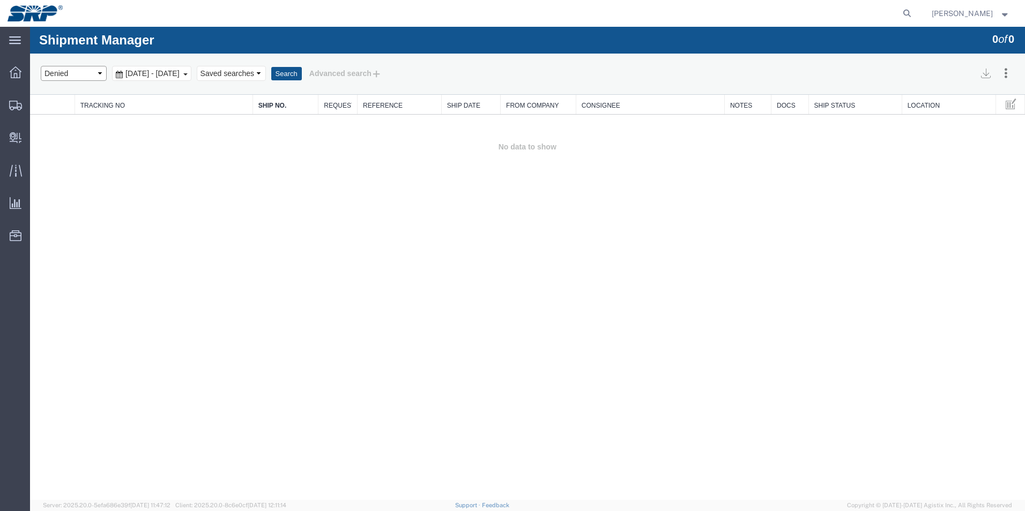
click at [96, 72] on select "Select status Active All Shipments Approved Booked Canceled Delivered Denied Ne…" at bounding box center [74, 73] width 66 height 15
select select "DELIVERED"
click at [41, 66] on select "Select status Active All Shipments Approved Booked Canceled Delivered Denied Ne…" at bounding box center [74, 73] width 66 height 15
click at [302, 77] on button "Search" at bounding box center [286, 74] width 31 height 14
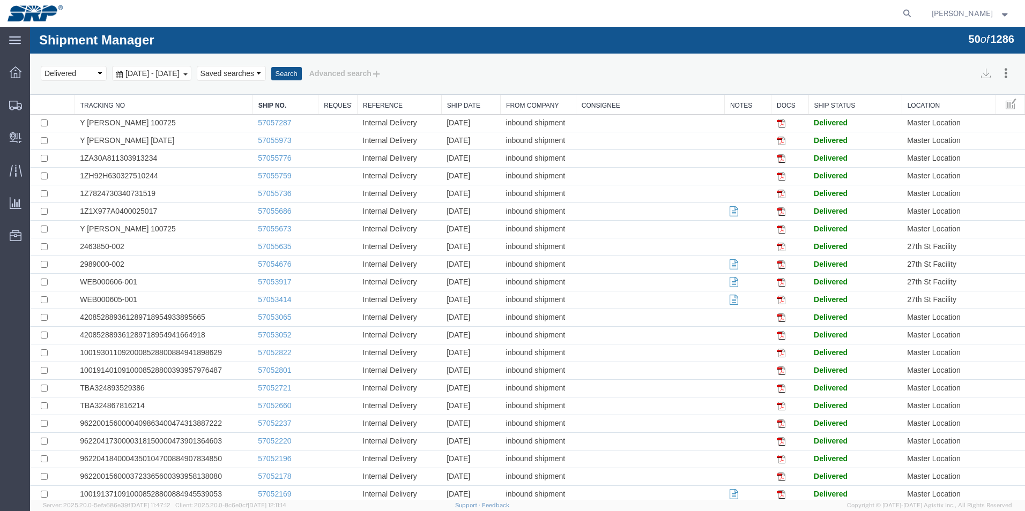
click at [464, 103] on link "Ship Date" at bounding box center [471, 105] width 48 height 9
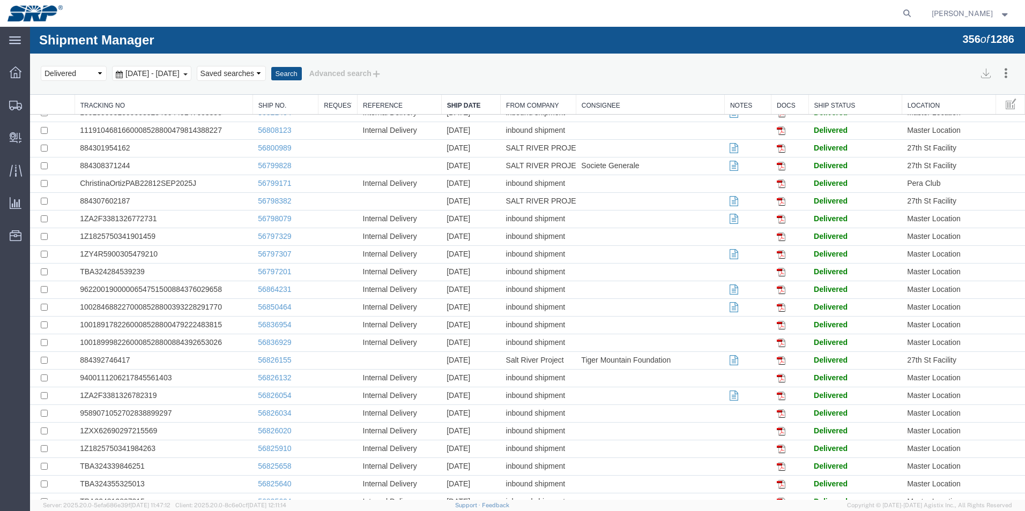
scroll to position [4322, 0]
click at [100, 72] on select "Select status Active All Shipments Approved Booked Canceled Delivered Denied Ne…" at bounding box center [74, 73] width 66 height 15
select select "CANCELED"
click at [41, 66] on select "Select status Active All Shipments Approved Booked Canceled Delivered Denied Ne…" at bounding box center [74, 73] width 66 height 15
click at [302, 73] on button "Search" at bounding box center [286, 74] width 31 height 14
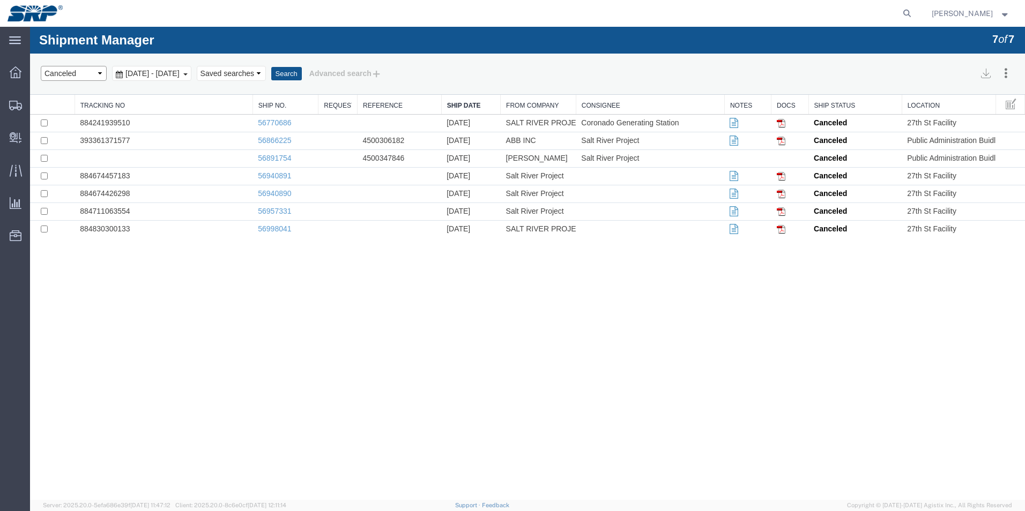
click at [99, 74] on select "Select status Active All Shipments Approved Booked Canceled Delivered Denied Ne…" at bounding box center [74, 73] width 66 height 15
select select "BOOKED"
click at [41, 66] on select "Select status Active All Shipments Approved Booked Canceled Delivered Denied Ne…" at bounding box center [74, 73] width 66 height 15
click at [302, 78] on button "Search" at bounding box center [286, 74] width 31 height 14
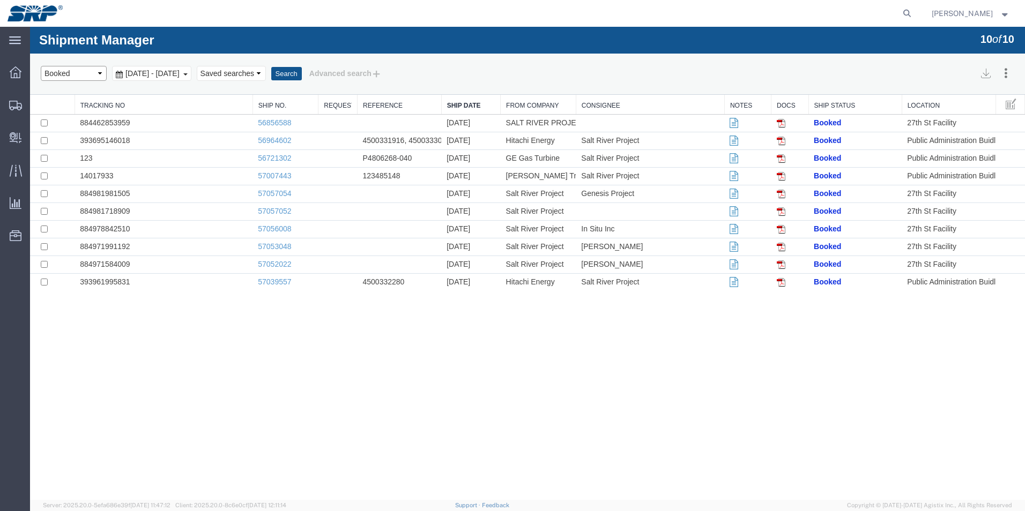
click at [100, 72] on select "Select status Active All Shipments Approved Booked Canceled Delivered Denied Ne…" at bounding box center [74, 73] width 66 height 15
select select "APPROVED"
click at [41, 66] on select "Select status Active All Shipments Approved Booked Canceled Delivered Denied Ne…" at bounding box center [74, 73] width 66 height 15
click at [302, 71] on button "Search" at bounding box center [286, 74] width 31 height 14
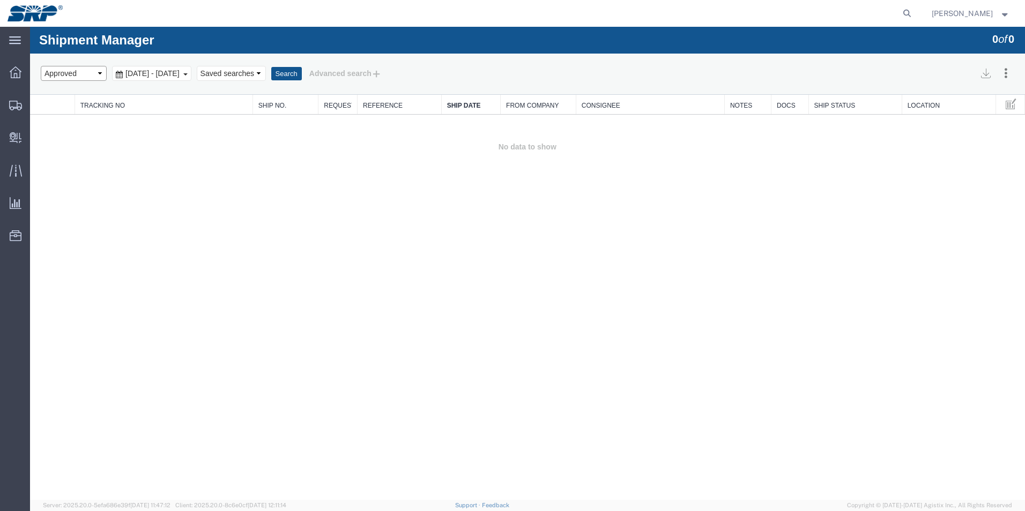
click at [98, 72] on select "Select status Active All Shipments Approved Booked Canceled Delivered Denied Ne…" at bounding box center [74, 73] width 66 height 15
select select "ALL"
click at [41, 66] on select "Select status Active All Shipments Approved Booked Canceled Delivered Denied Ne…" at bounding box center [74, 73] width 66 height 15
click at [302, 75] on button "Search" at bounding box center [286, 74] width 31 height 14
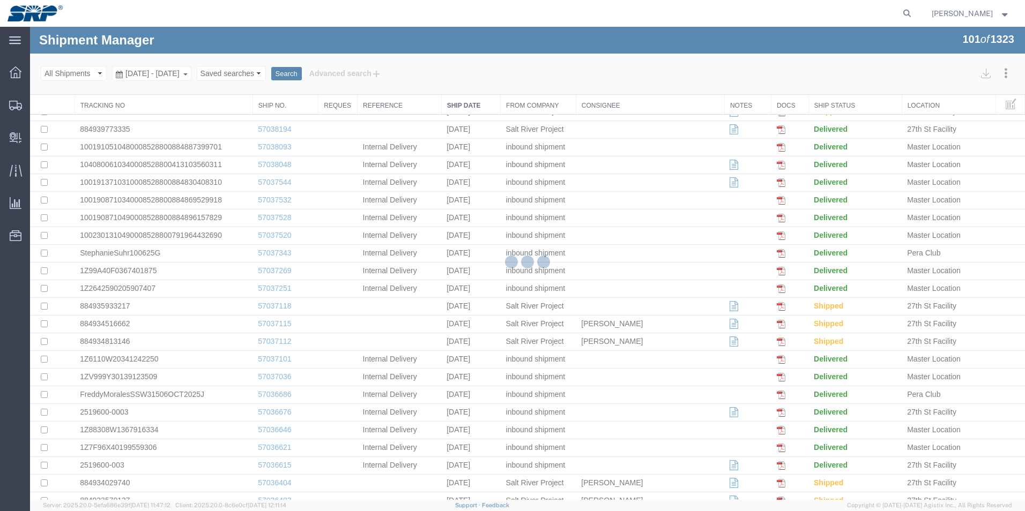
scroll to position [1411, 0]
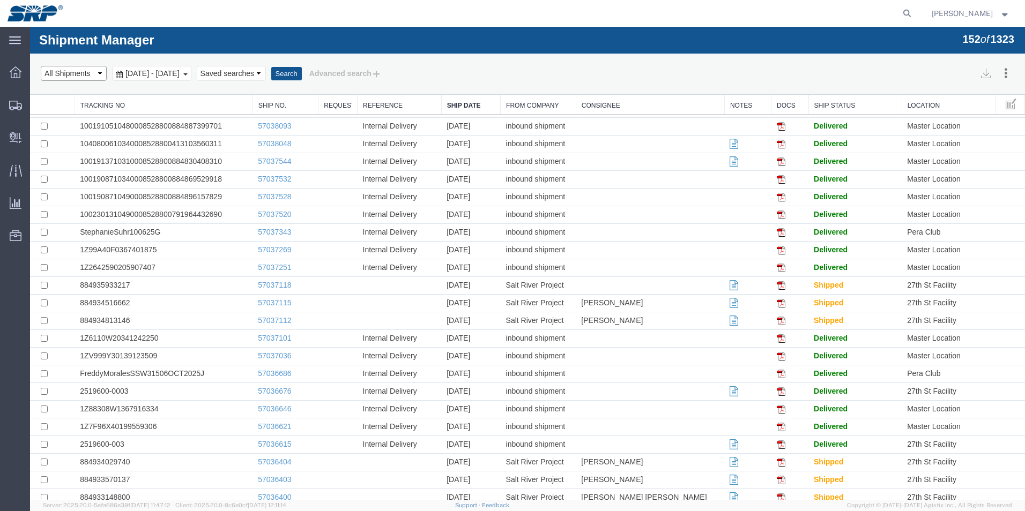
click at [99, 73] on select "Select status Active All Shipments Approved Booked Canceled Delivered Denied Ne…" at bounding box center [74, 73] width 66 height 15
select select "RECENTACTIVE"
click at [41, 66] on select "Select status Active All Shipments Approved Booked Canceled Delivered Denied Ne…" at bounding box center [74, 73] width 66 height 15
click at [302, 72] on button "Search" at bounding box center [286, 74] width 31 height 14
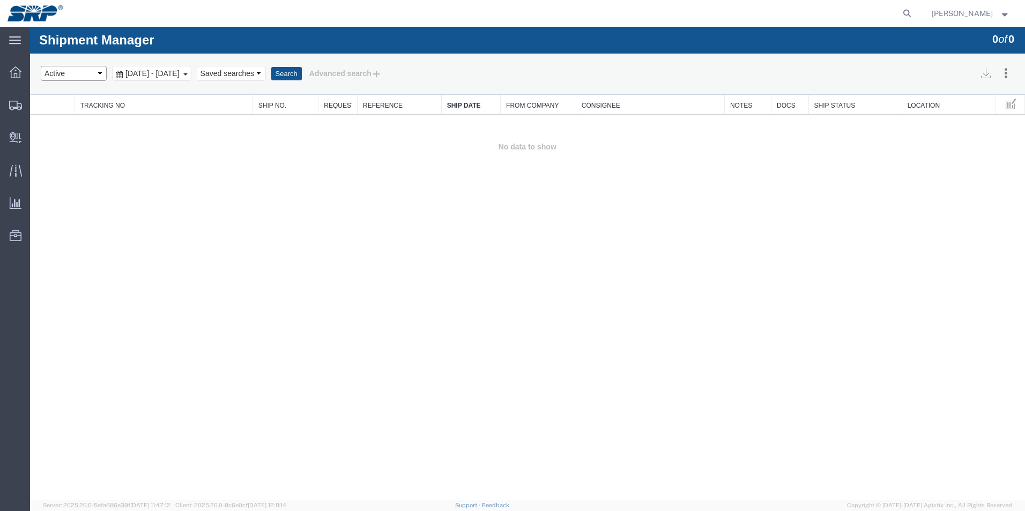
click at [95, 73] on select "Select status Active All Shipments Approved Booked Canceled Delivered Denied Ne…" at bounding box center [74, 73] width 66 height 15
click at [161, 240] on div "Shipment Manager 0 of 0 Search Assign To Batch Processing Cancel Shipments Cons…" at bounding box center [527, 263] width 995 height 473
click at [37, 75] on span "Overview" at bounding box center [33, 72] width 8 height 21
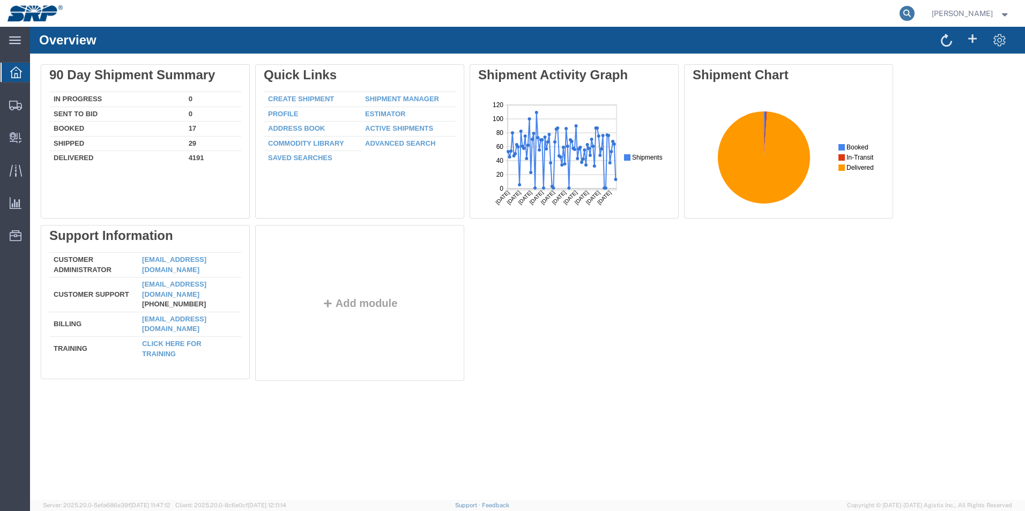
click at [906, 12] on icon at bounding box center [906, 13] width 15 height 15
click at [640, 19] on input "search" at bounding box center [736, 14] width 326 height 26
type input "884338304879"
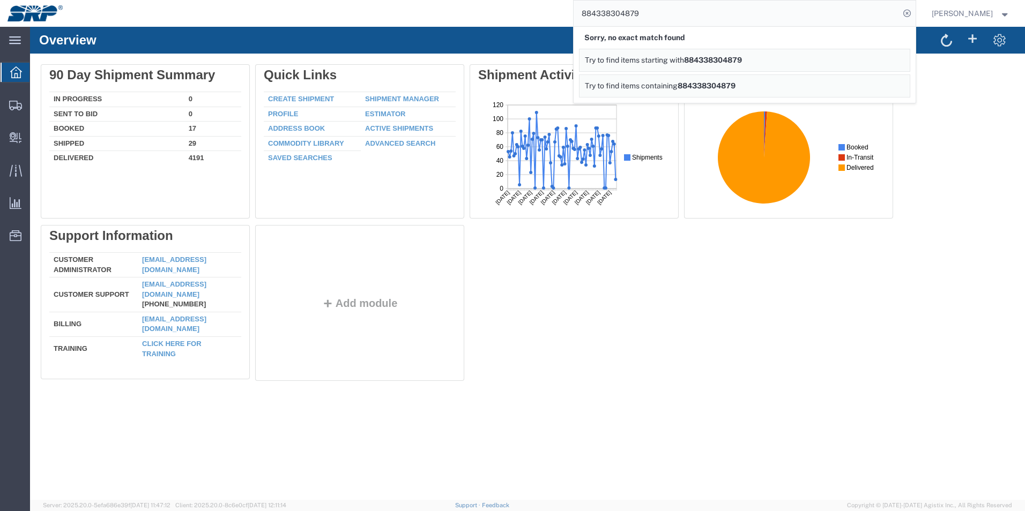
click at [674, 81] on link "Try to find items containing 884338304879" at bounding box center [744, 85] width 331 height 23
click at [37, 137] on span "Internal Delivery" at bounding box center [33, 137] width 8 height 21
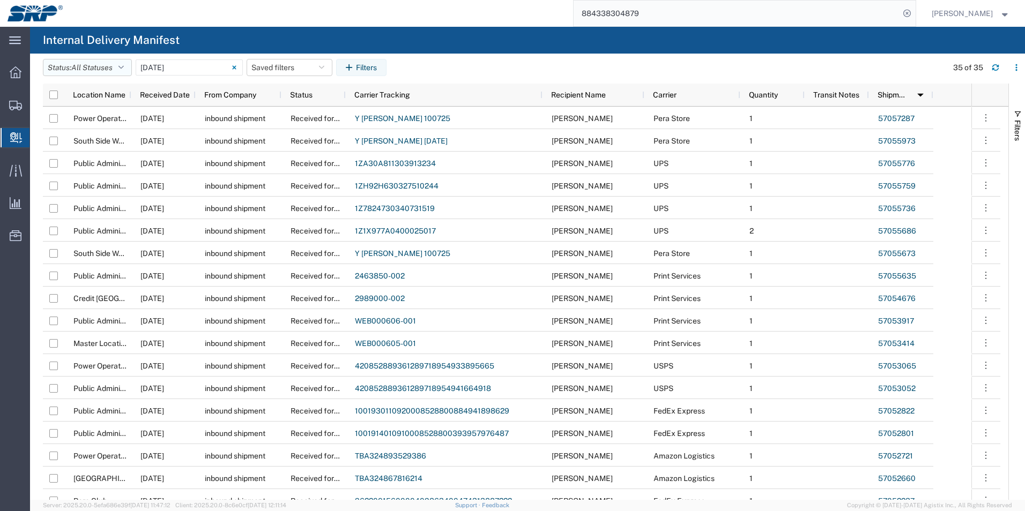
click at [124, 68] on icon "button" at bounding box center [120, 68] width 5 height 8
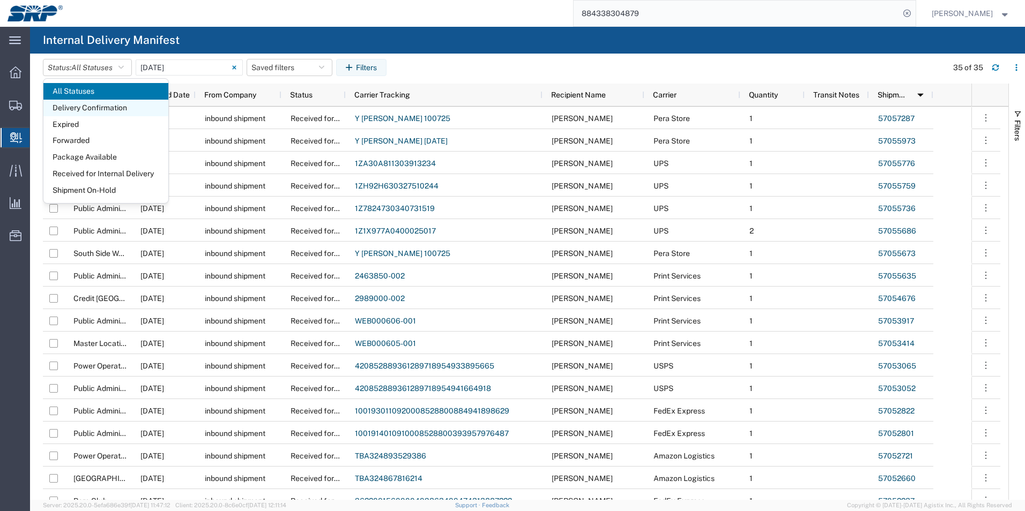
click at [105, 108] on span "Delivery Confirmation" at bounding box center [105, 108] width 125 height 17
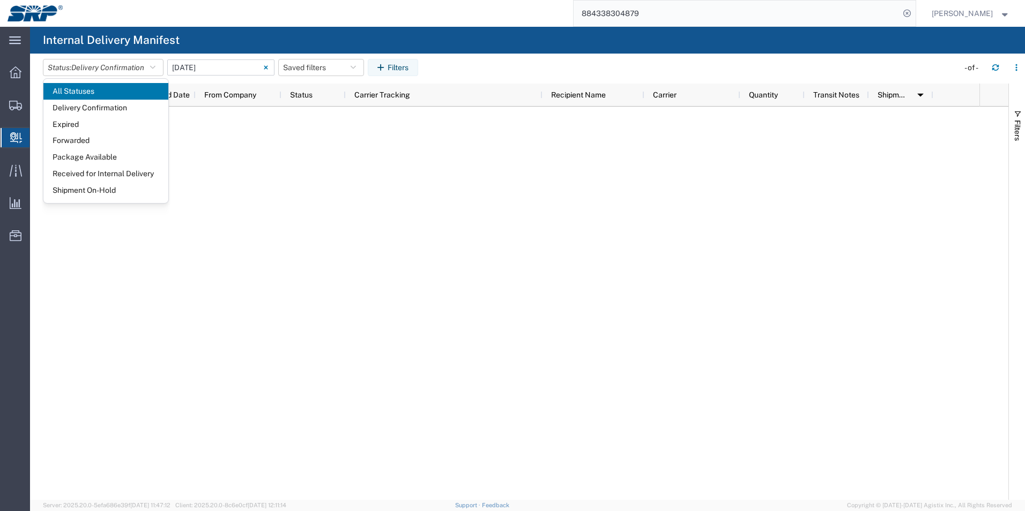
click at [253, 72] on input "[DATE] - [DATE]" at bounding box center [220, 67] width 107 height 16
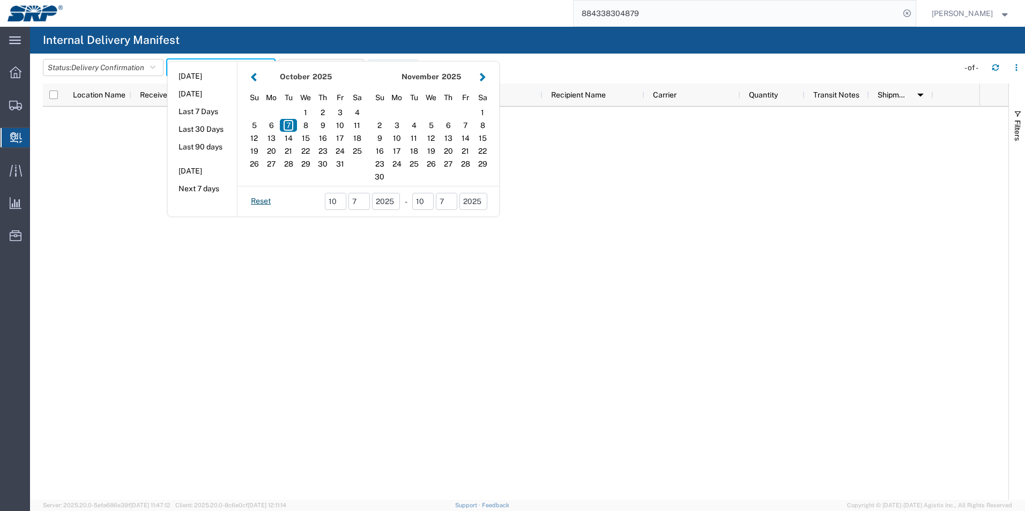
click at [255, 77] on button "button" at bounding box center [253, 77] width 11 height 14
click at [473, 122] on div "12" at bounding box center [465, 125] width 17 height 13
type input "[DATE]"
type input "[DATE] - [DATE]"
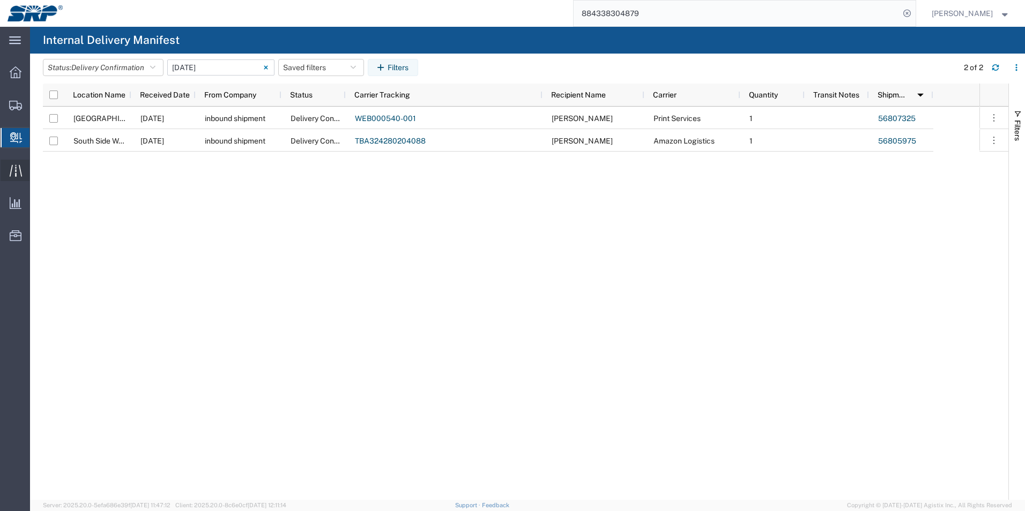
click at [37, 170] on span "Traffic" at bounding box center [33, 170] width 8 height 21
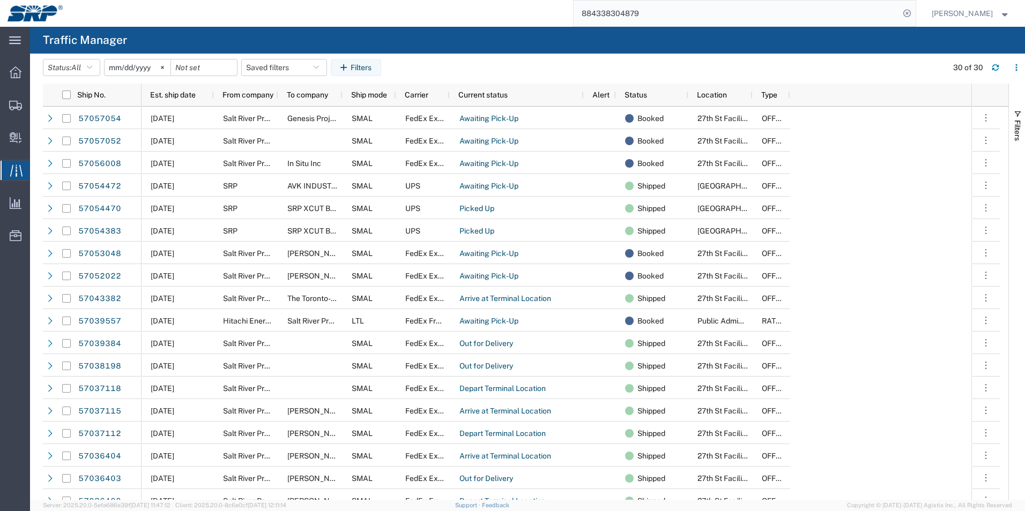
click at [146, 69] on input "[DATE]" at bounding box center [137, 67] width 66 height 16
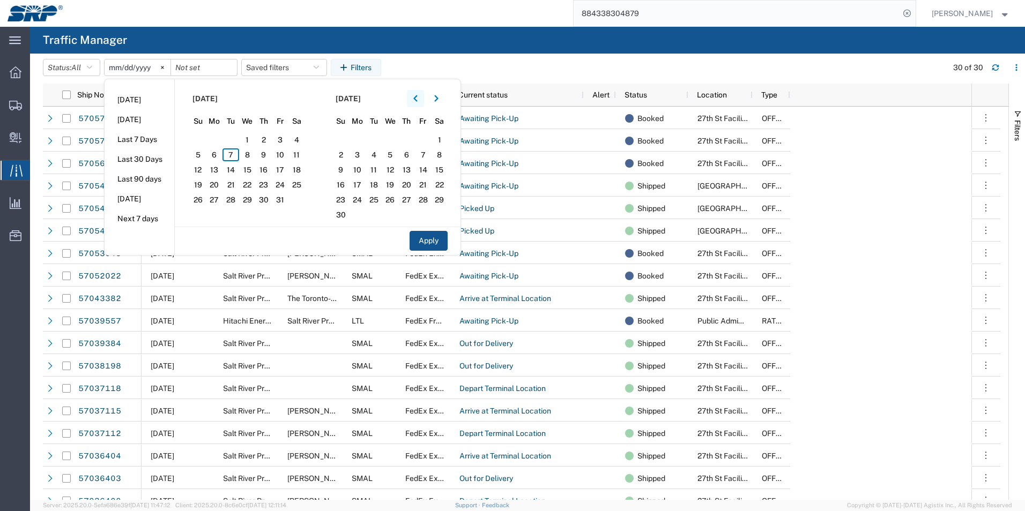
click at [417, 98] on icon "button" at bounding box center [415, 98] width 4 height 6
click at [285, 156] on span "12" at bounding box center [280, 154] width 17 height 13
click at [159, 161] on li "Last 30 Days" at bounding box center [139, 160] width 70 height 20
type input "[DATE]"
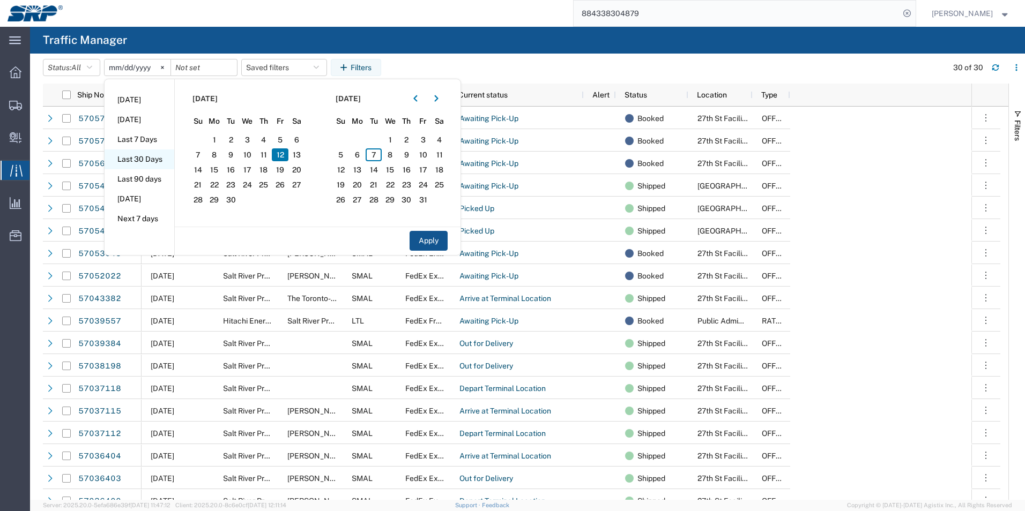
type input "[DATE]"
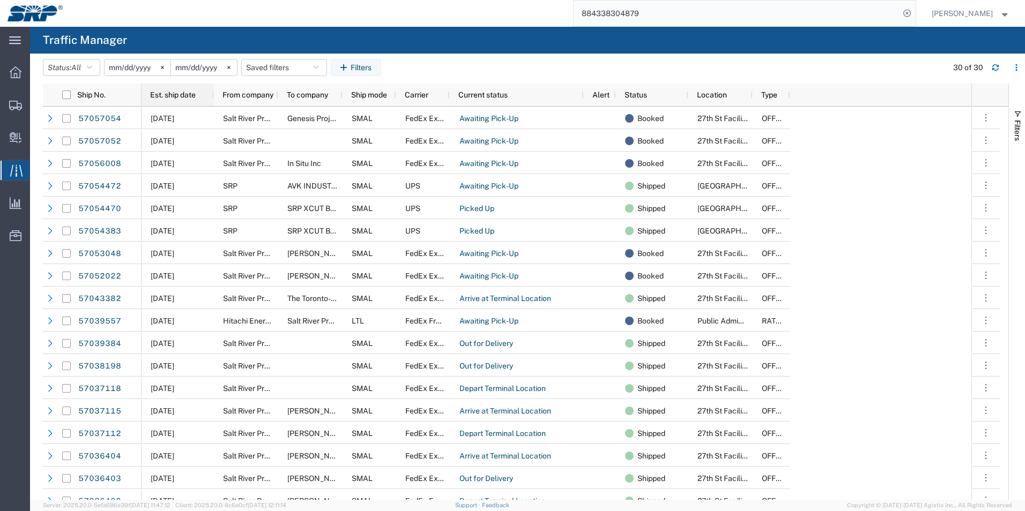
click at [182, 96] on span "Est. ship date" at bounding box center [173, 95] width 46 height 9
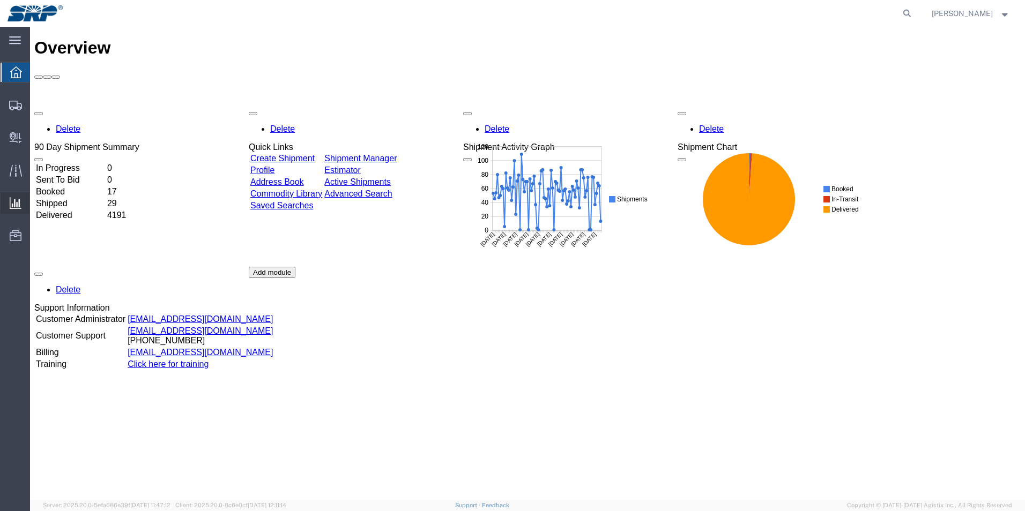
click at [37, 201] on span "Analytics" at bounding box center [33, 202] width 8 height 21
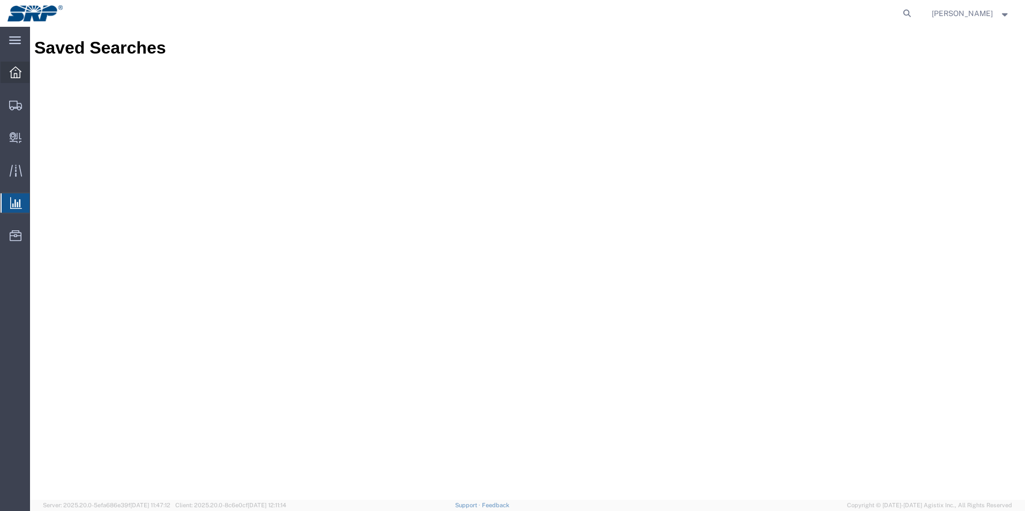
click at [15, 77] on icon at bounding box center [16, 72] width 12 height 12
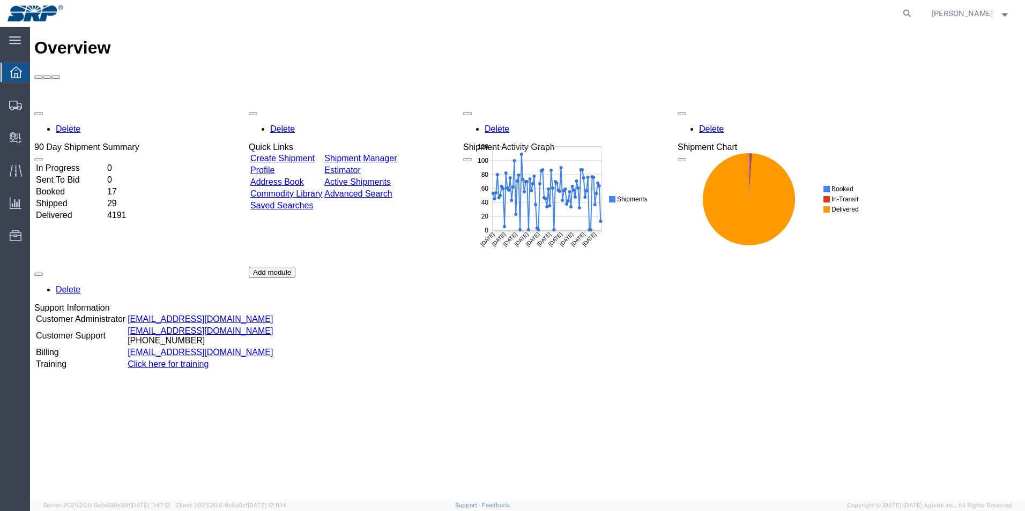
click at [384, 189] on link "Advanced Search" at bounding box center [358, 193] width 68 height 9
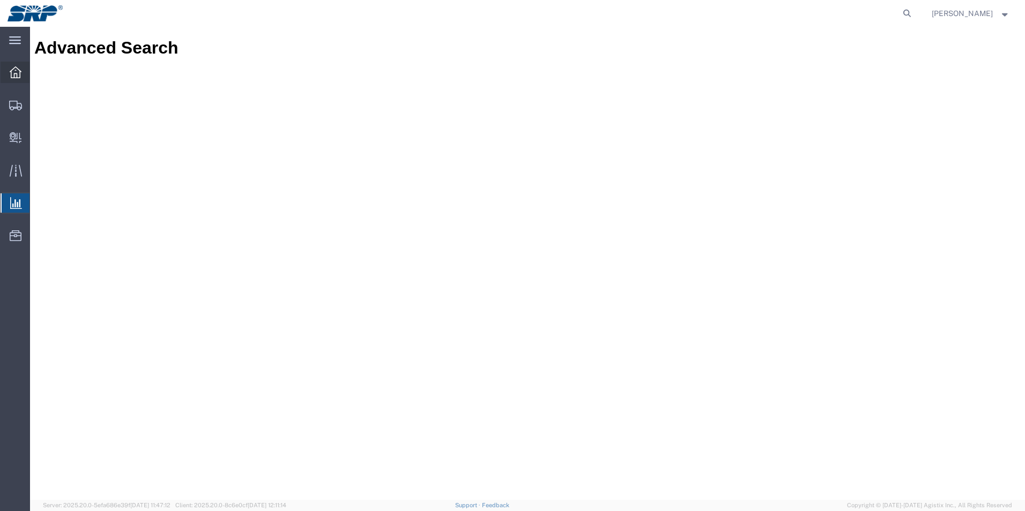
click at [37, 70] on span "Overview" at bounding box center [33, 72] width 8 height 21
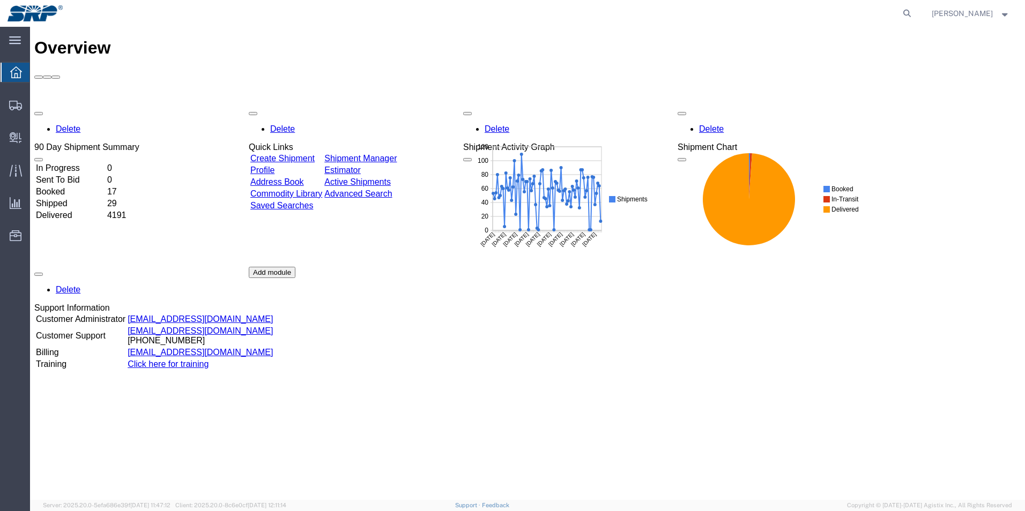
click at [304, 189] on link "Commodity Library" at bounding box center [286, 193] width 72 height 9
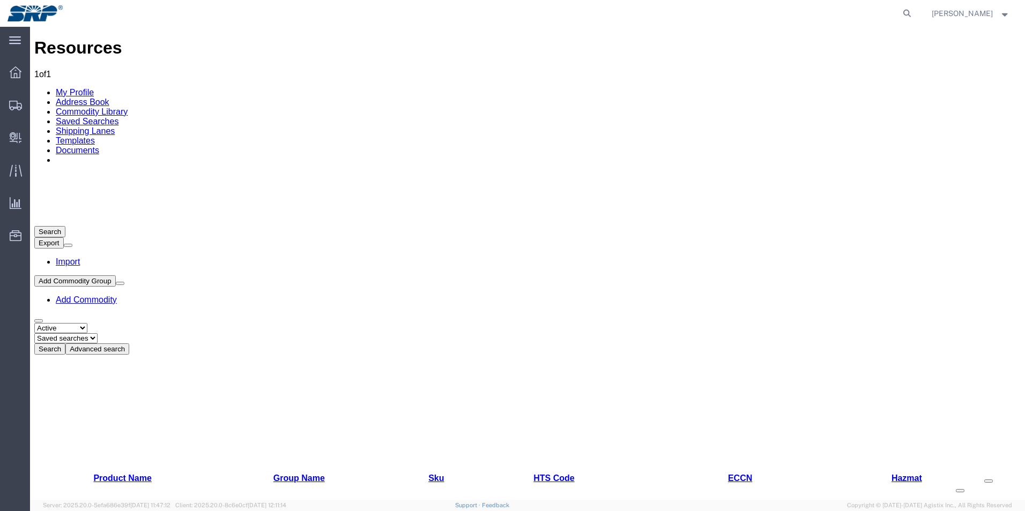
click at [87, 323] on select "Select status Active All Inactive" at bounding box center [60, 328] width 53 height 10
select select "ALL"
click at [34, 323] on select "Select status Active All Inactive" at bounding box center [60, 328] width 53 height 10
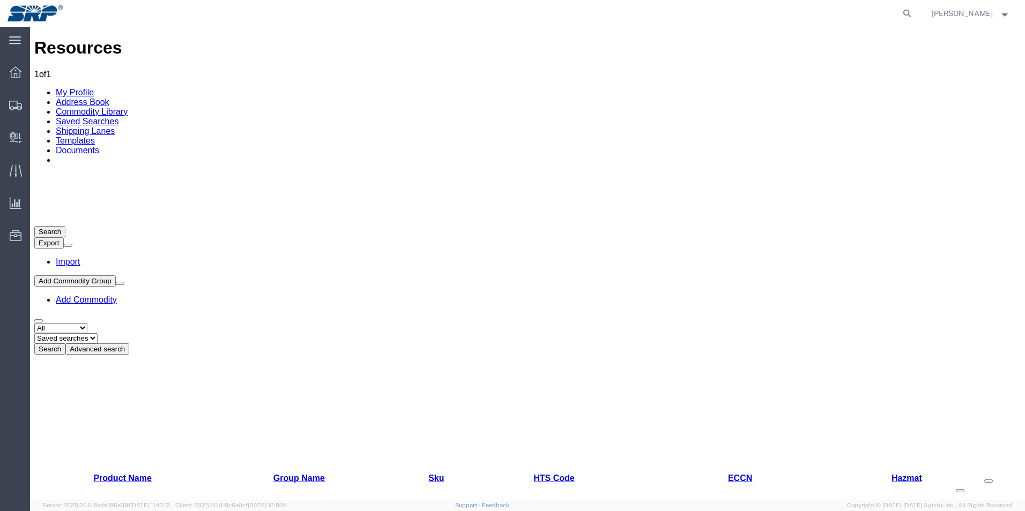
click at [98, 333] on select "Saved searches" at bounding box center [65, 338] width 63 height 10
click at [109, 98] on link "Address Book" at bounding box center [83, 102] width 54 height 9
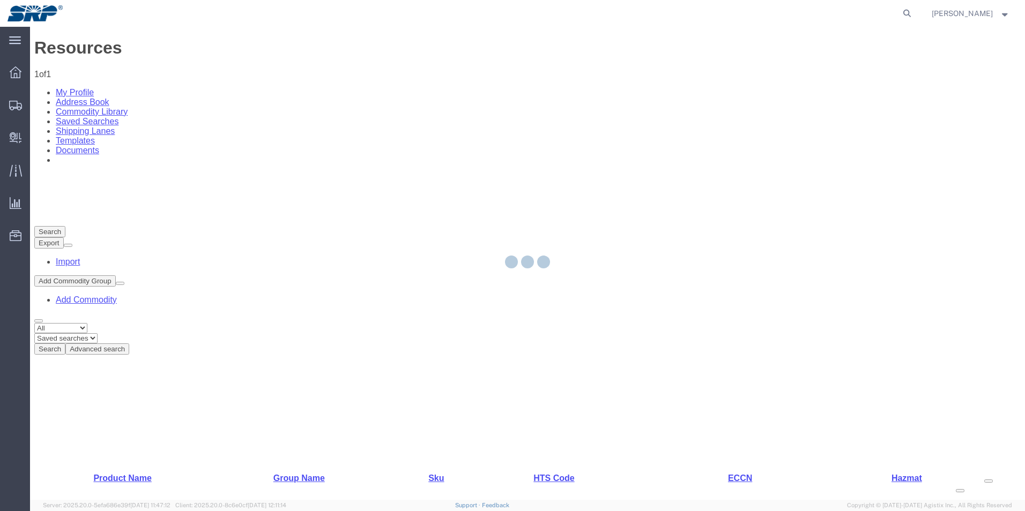
click at [79, 80] on div at bounding box center [527, 263] width 995 height 473
click at [17, 69] on icon at bounding box center [16, 72] width 12 height 12
